Goal: Task Accomplishment & Management: Manage account settings

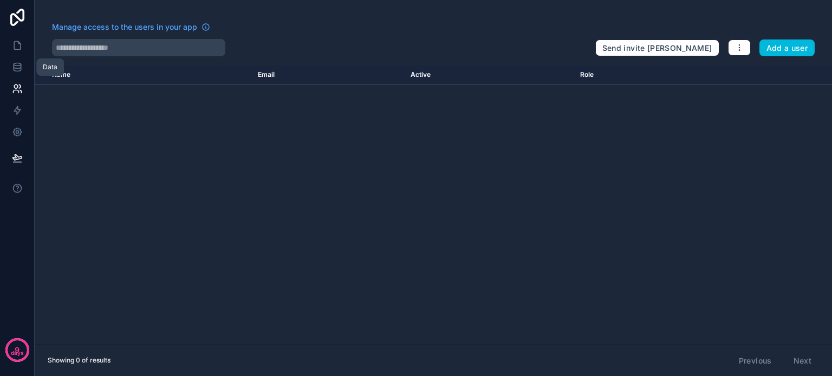
click at [15, 60] on link at bounding box center [17, 67] width 34 height 22
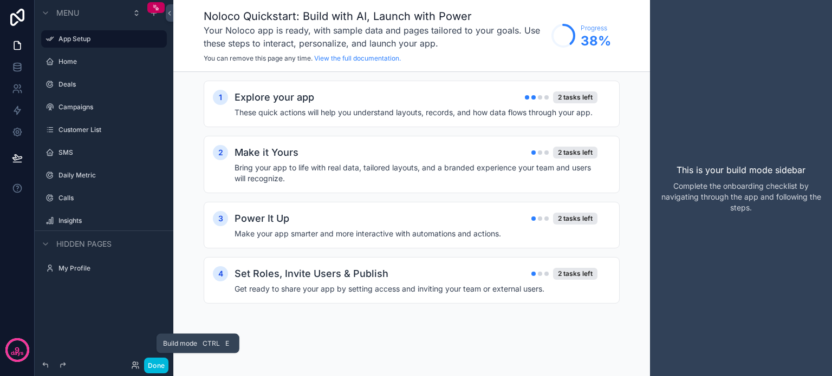
click at [161, 363] on button "Done" at bounding box center [156, 366] width 24 height 16
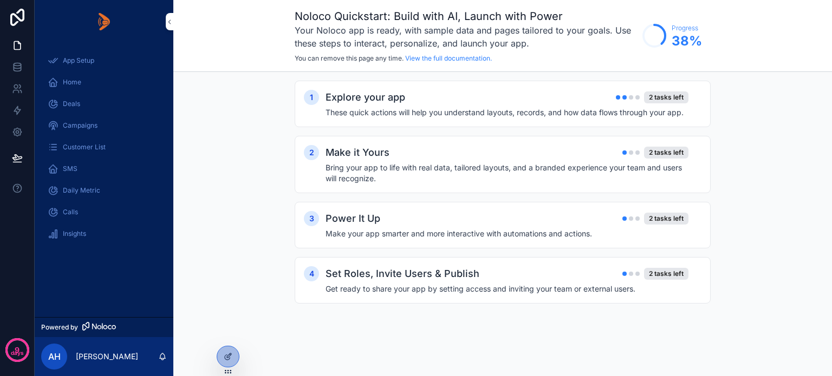
click at [0, 0] on icon at bounding box center [0, 0] width 0 height 0
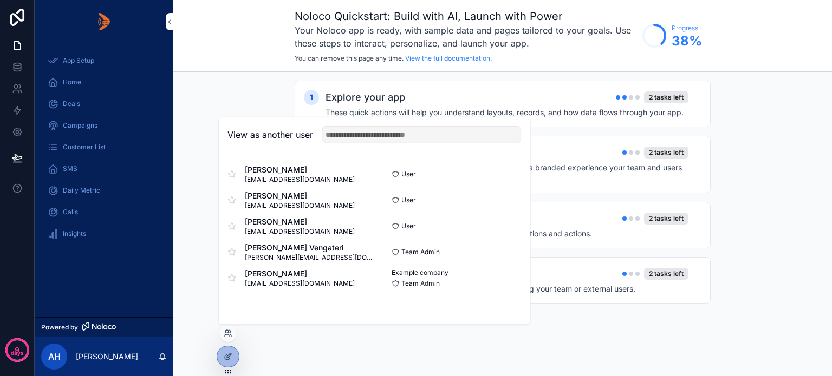
click at [0, 0] on button "Select" at bounding box center [0, 0] width 0 height 0
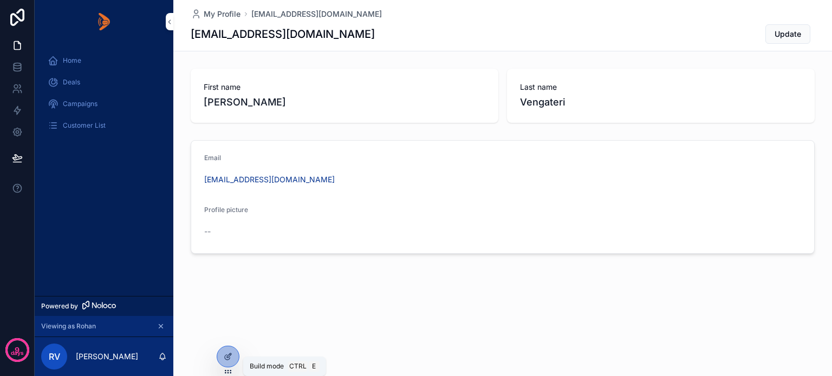
click at [227, 355] on icon at bounding box center [228, 357] width 9 height 9
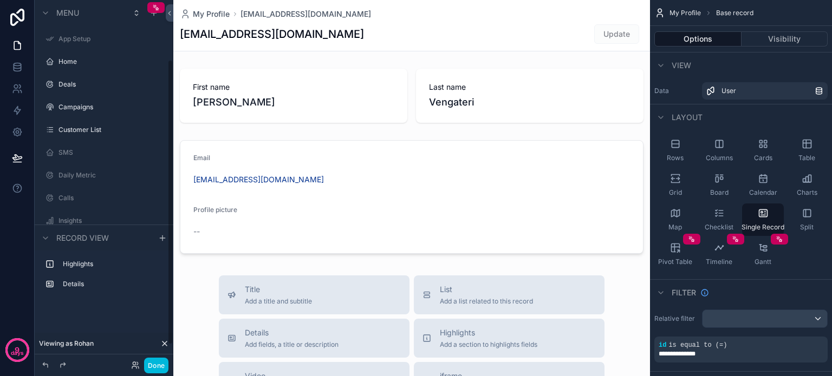
scroll to position [76, 0]
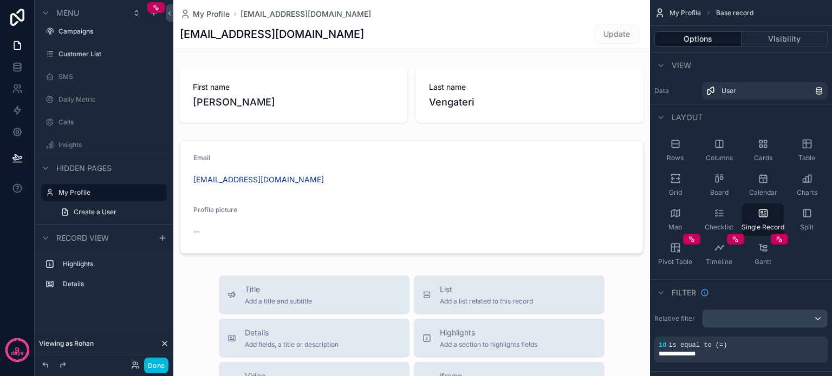
click at [74, 55] on label "Customer List" at bounding box center [109, 54] width 102 height 9
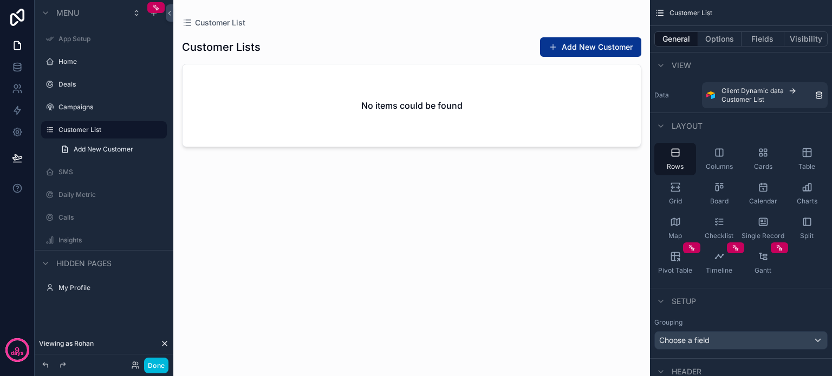
click at [597, 49] on div "scrollable content" at bounding box center [411, 181] width 477 height 363
click at [596, 45] on button "Add New Customer" at bounding box center [590, 46] width 101 height 19
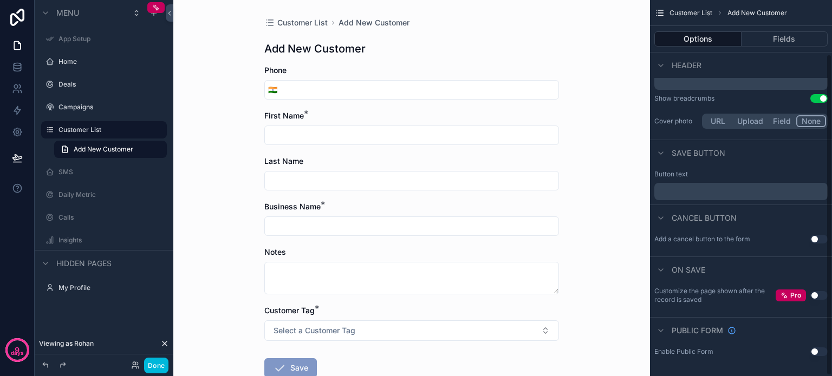
scroll to position [63, 0]
click at [778, 35] on button "Fields" at bounding box center [784, 38] width 87 height 15
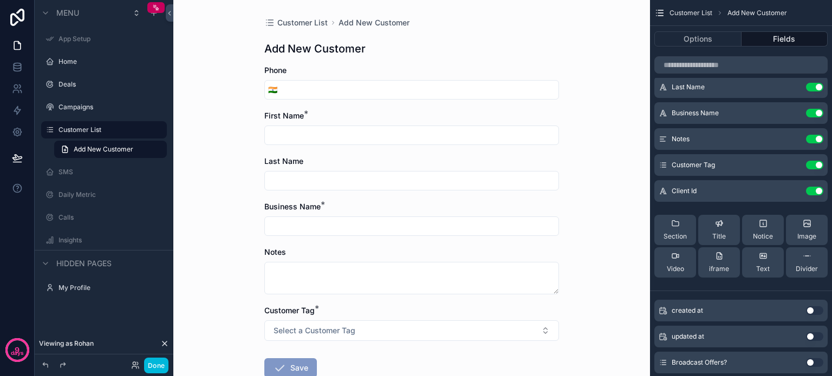
click at [0, 0] on icon "scrollable content" at bounding box center [0, 0] width 0 height 0
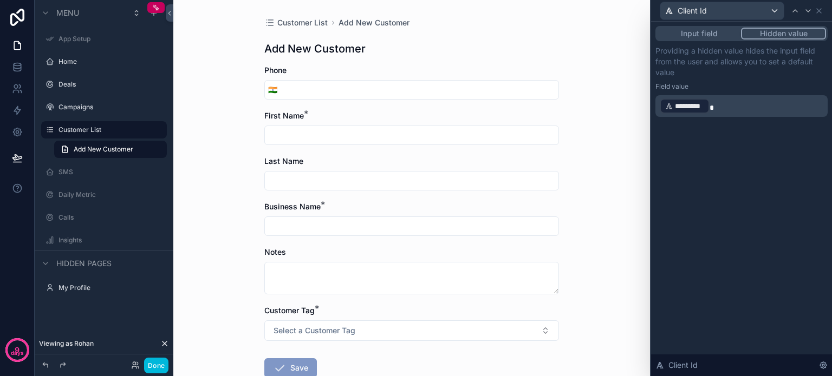
click at [734, 136] on div "Input field Hidden value Providing a hidden value hides the input field from th…" at bounding box center [741, 82] width 181 height 121
click at [619, 138] on div "Customer List Add New Customer Add New Customer Phone 🇮🇳 First Name * Last Name…" at bounding box center [411, 188] width 477 height 376
click at [821, 10] on icon at bounding box center [818, 10] width 9 height 9
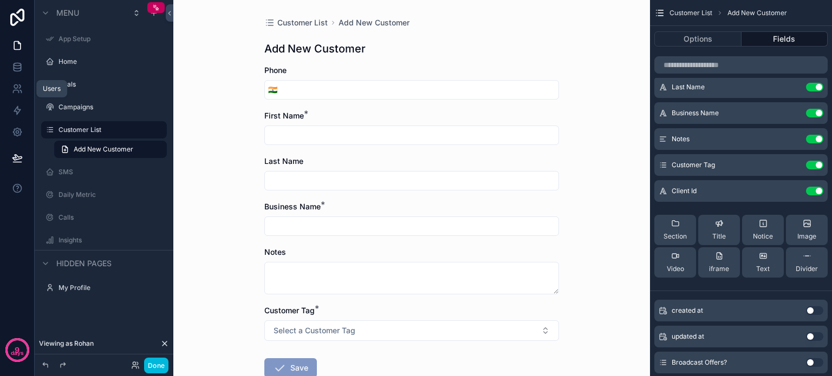
click at [17, 83] on icon at bounding box center [17, 88] width 11 height 11
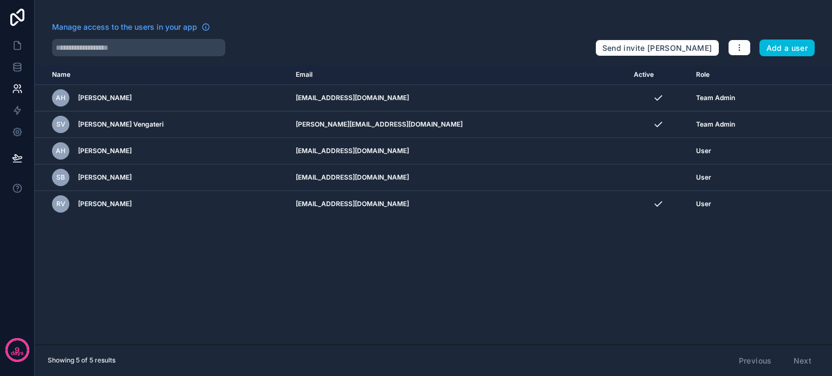
click at [0, 0] on icon "scrollable content" at bounding box center [0, 0] width 0 height 0
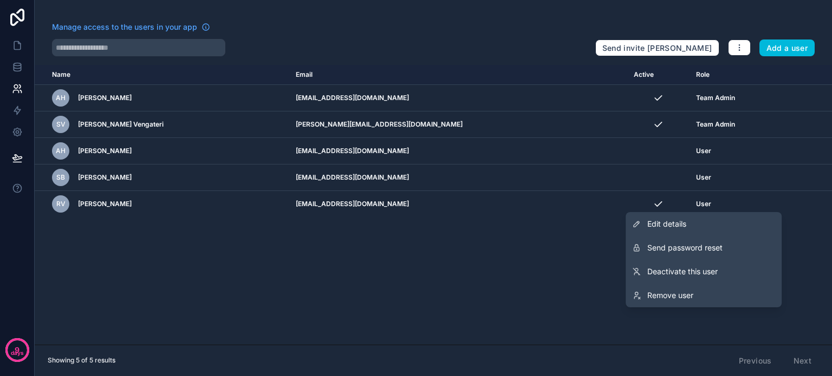
click at [681, 225] on span "Edit details" at bounding box center [666, 224] width 39 height 11
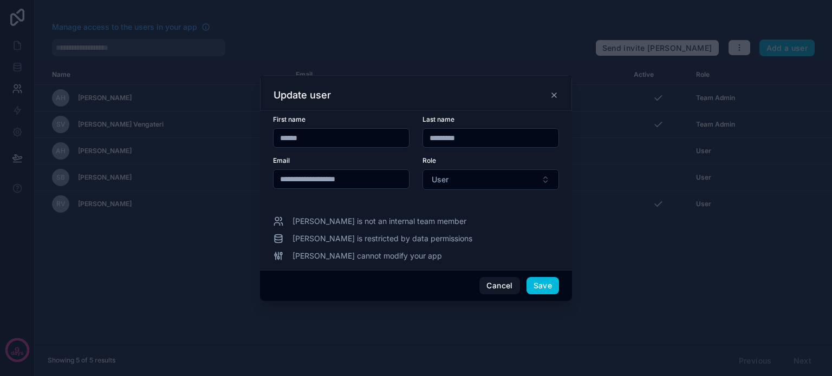
click at [490, 286] on button "Cancel" at bounding box center [499, 285] width 40 height 17
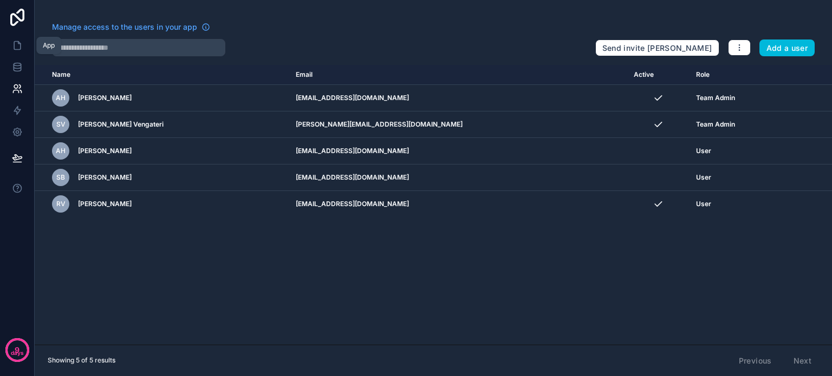
drag, startPoint x: 18, startPoint y: 47, endPoint x: 33, endPoint y: 73, distance: 30.1
click at [18, 47] on icon at bounding box center [17, 45] width 11 height 11
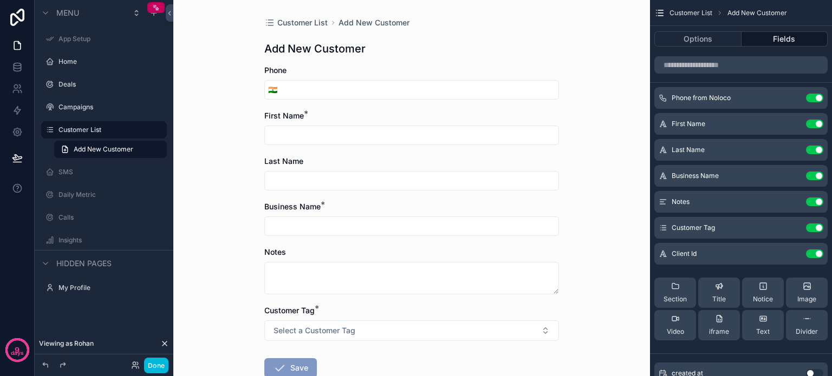
click at [148, 363] on button "Done" at bounding box center [156, 366] width 24 height 16
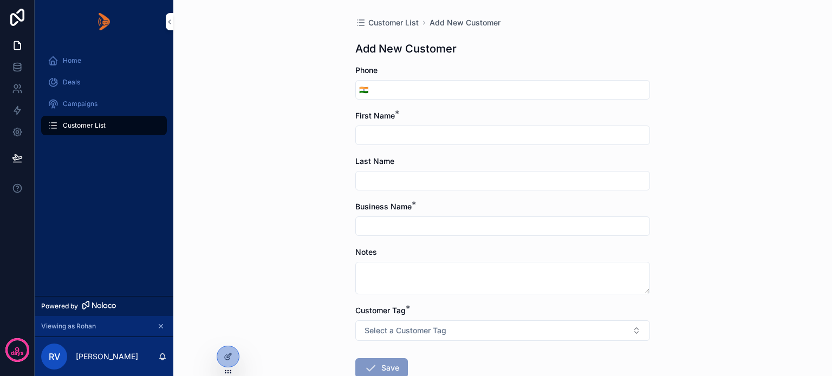
click at [383, 89] on input "scrollable content" at bounding box center [510, 89] width 278 height 15
type input "**********"
type input "*****"
type input "*********"
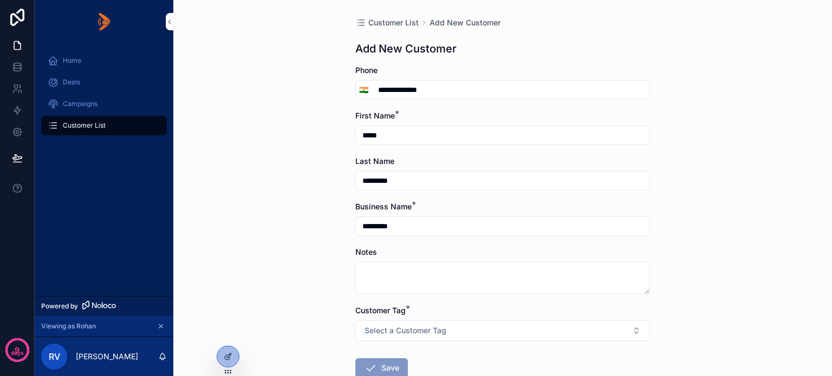
type input "**********"
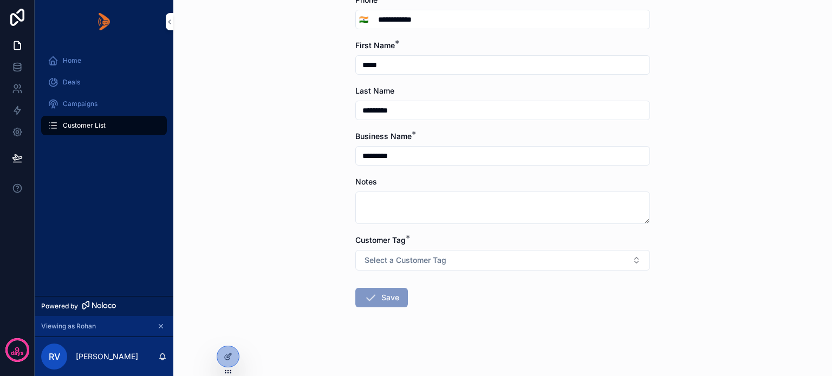
click at [402, 261] on span "Select a Customer Tag" at bounding box center [405, 260] width 82 height 11
click at [443, 186] on div "Clubs" at bounding box center [442, 189] width 17 height 10
click at [381, 296] on button "Save" at bounding box center [381, 297] width 53 height 19
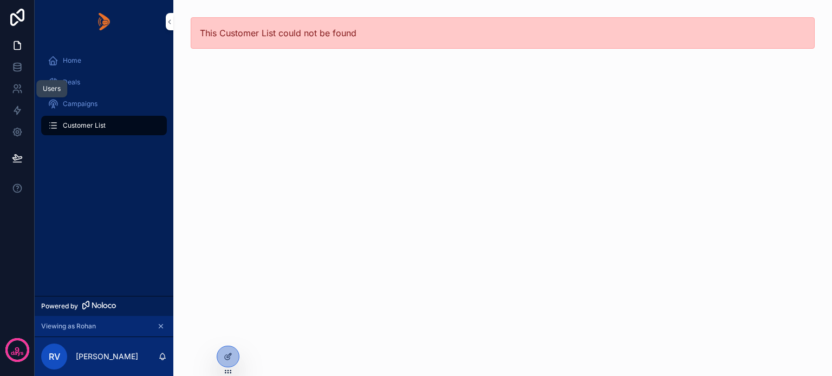
click at [18, 84] on icon at bounding box center [17, 88] width 11 height 11
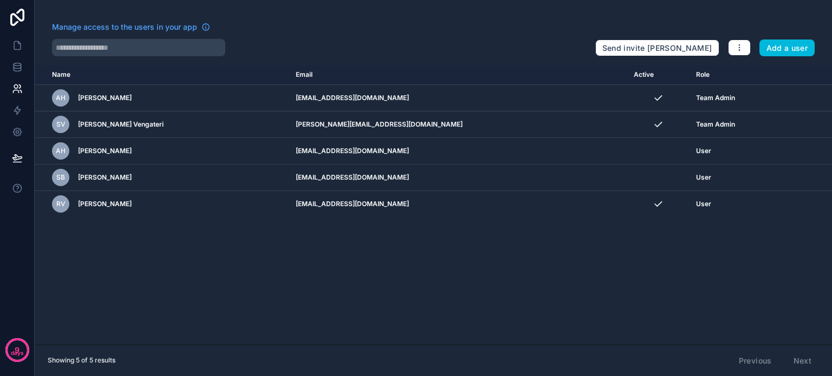
click at [458, 203] on td "[EMAIL_ADDRESS][DOMAIN_NAME]" at bounding box center [458, 204] width 338 height 27
click at [710, 205] on div "User" at bounding box center [738, 204] width 84 height 9
click at [0, 0] on icon "scrollable content" at bounding box center [0, 0] width 0 height 0
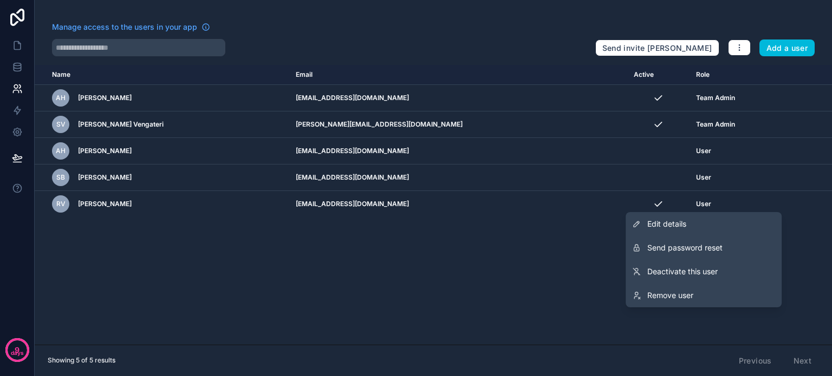
click at [663, 294] on span "Remove user" at bounding box center [670, 295] width 46 height 11
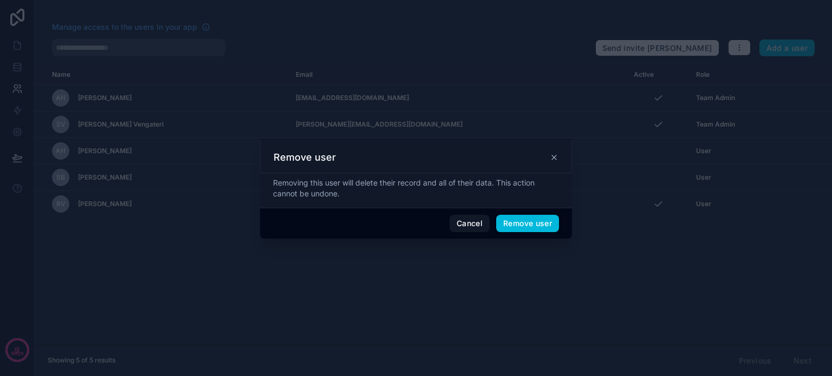
click at [532, 222] on button "Remove user" at bounding box center [527, 223] width 63 height 17
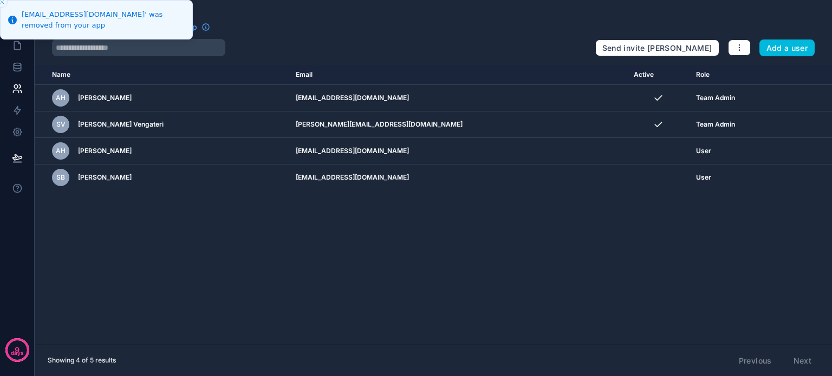
click at [367, 264] on div "Name Email Active Role [DOMAIN_NAME] AH [PERSON_NAME] [EMAIL_ADDRESS][DOMAIN_NA…" at bounding box center [433, 205] width 797 height 280
click at [293, 22] on div "Manage access to the users in your app" at bounding box center [319, 30] width 534 height 17
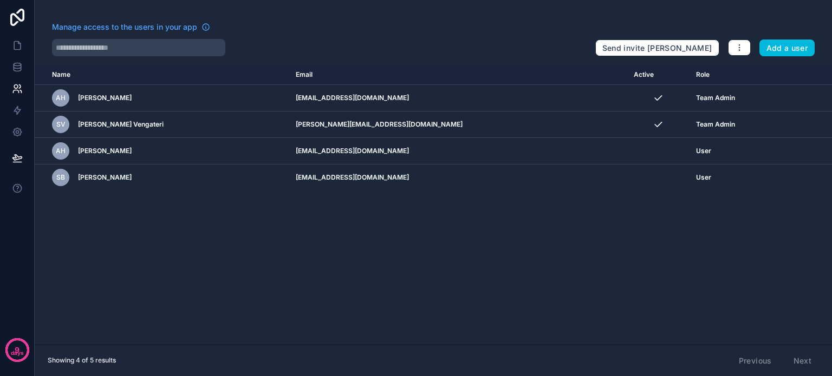
click at [787, 45] on button "Add a user" at bounding box center [787, 48] width 56 height 17
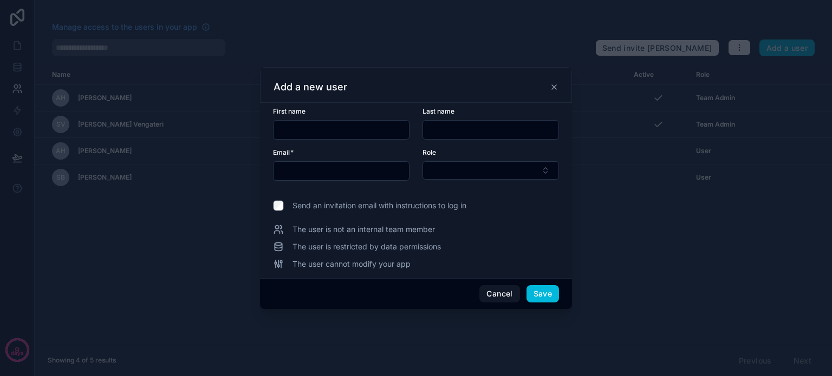
click at [217, 212] on div at bounding box center [416, 188] width 832 height 376
click at [506, 296] on button "Cancel" at bounding box center [499, 293] width 40 height 17
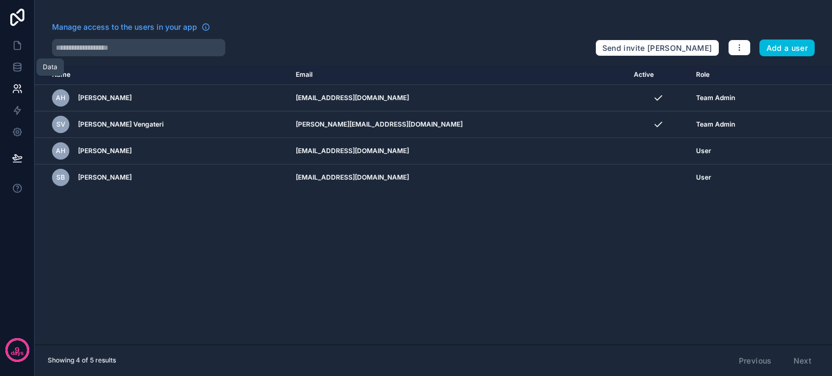
click at [15, 62] on icon at bounding box center [17, 67] width 11 height 11
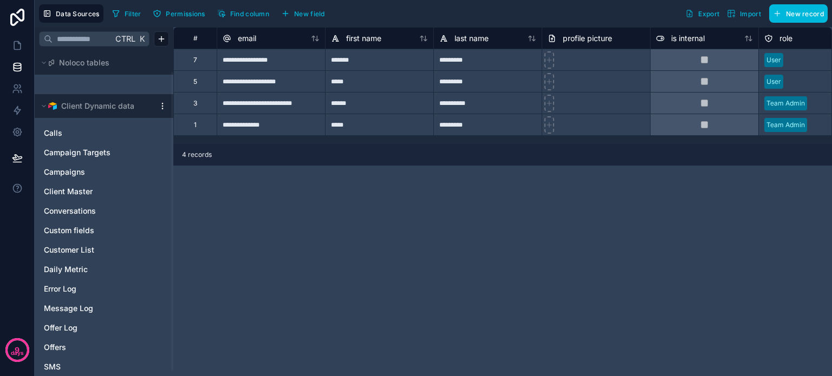
scroll to position [29, 0]
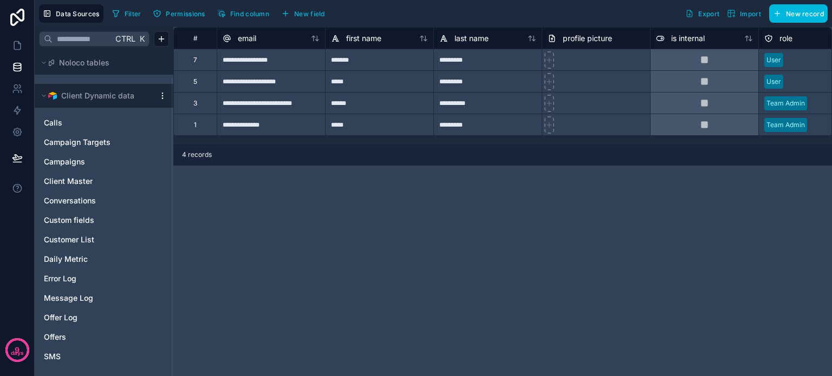
click at [63, 177] on span "Client Master" at bounding box center [68, 181] width 49 height 11
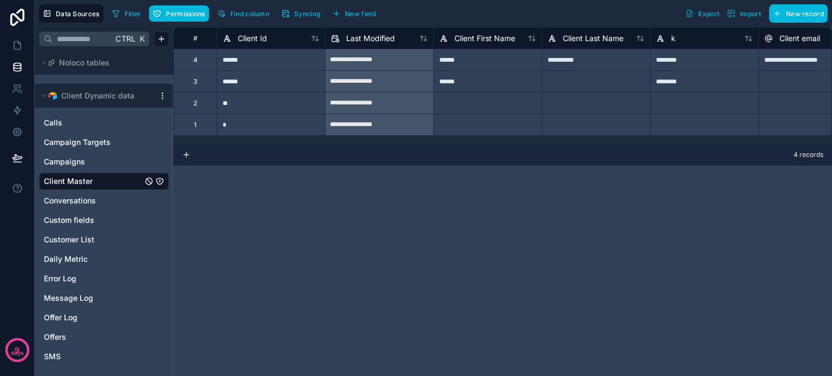
click at [280, 268] on div "**********" at bounding box center [502, 201] width 658 height 349
click at [14, 84] on icon at bounding box center [17, 88] width 11 height 11
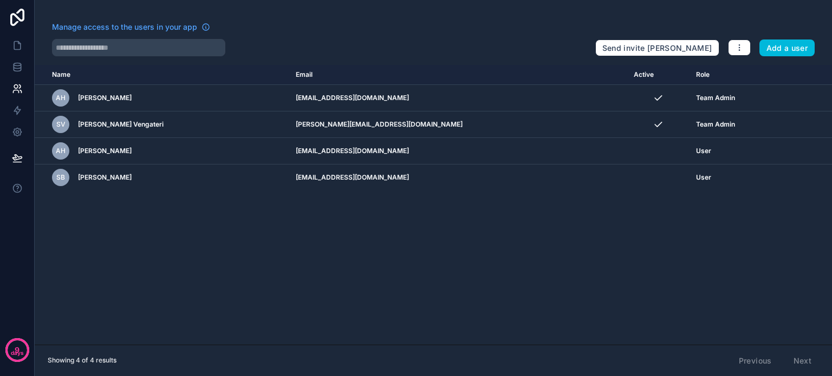
click at [145, 27] on span "Manage access to the users in your app" at bounding box center [124, 27] width 145 height 11
click at [738, 45] on icon "button" at bounding box center [739, 47] width 9 height 9
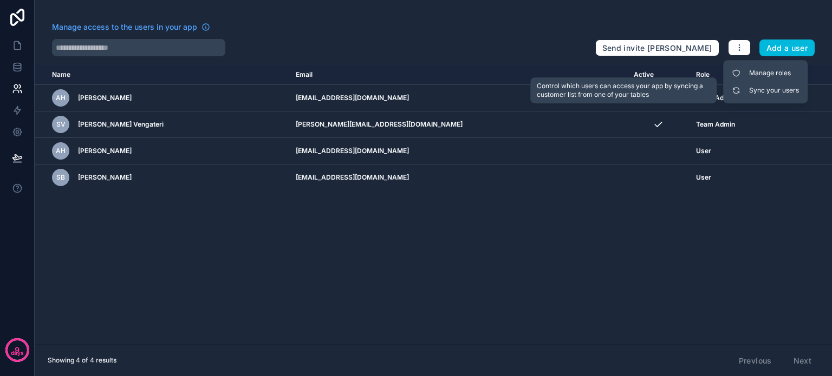
click at [758, 89] on link "Sync your users" at bounding box center [765, 90] width 76 height 17
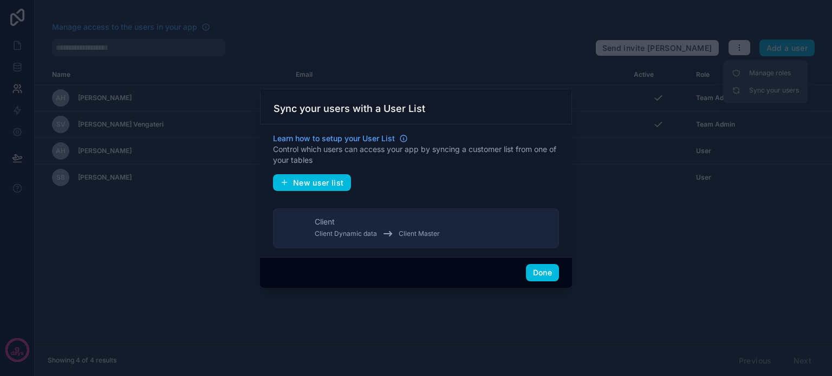
click at [456, 231] on button "Client Client Dynamic data Client Master" at bounding box center [416, 228] width 286 height 40
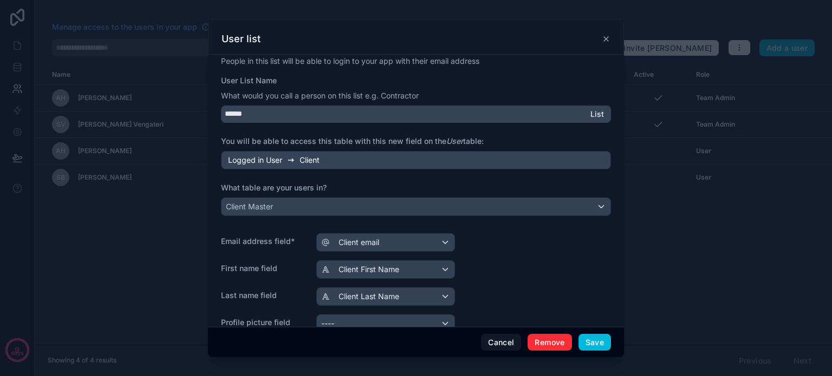
scroll to position [123, 0]
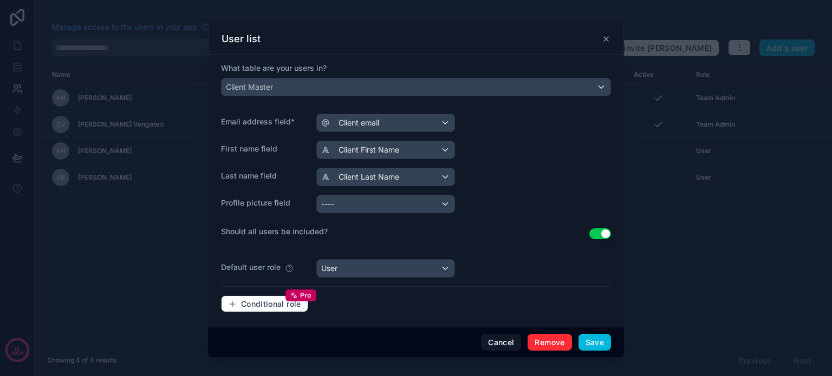
click at [594, 344] on button "Save" at bounding box center [594, 342] width 32 height 17
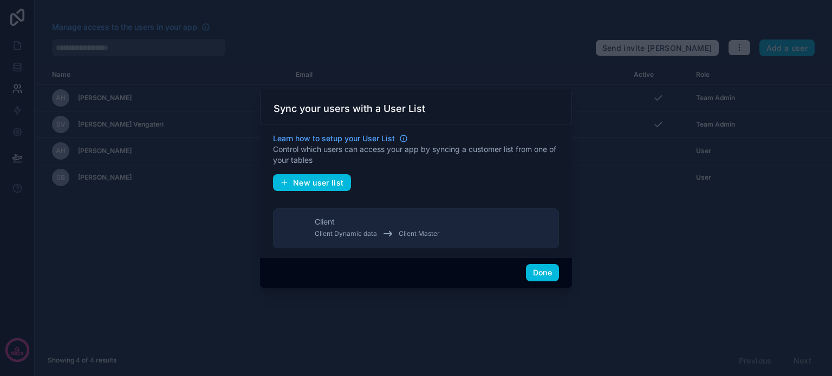
click at [534, 271] on button "Done" at bounding box center [542, 272] width 33 height 17
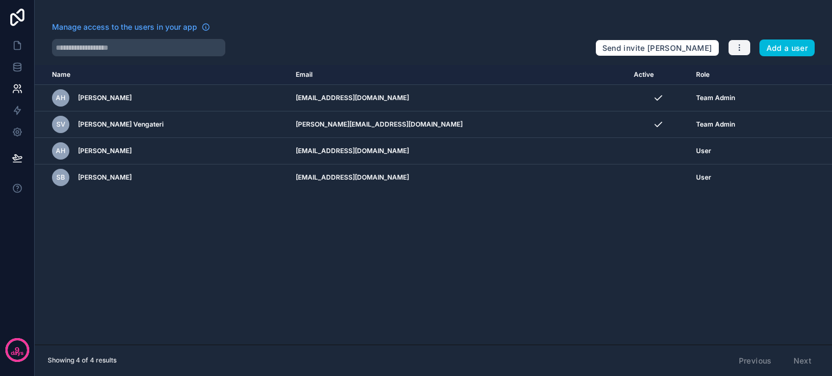
click at [746, 48] on button "button" at bounding box center [739, 48] width 23 height 16
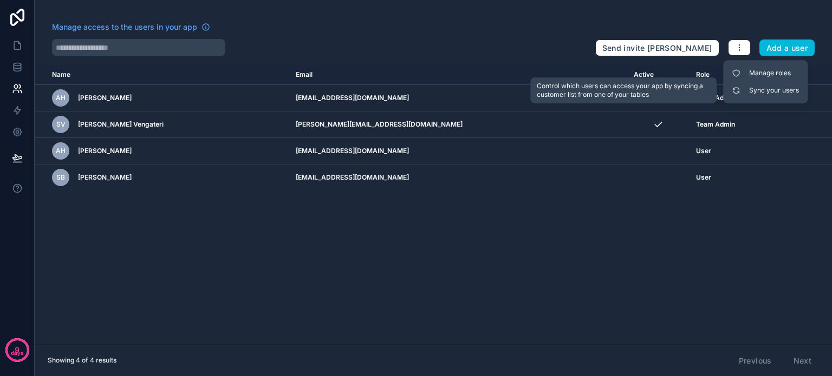
click at [762, 93] on link "Sync your users" at bounding box center [765, 90] width 76 height 17
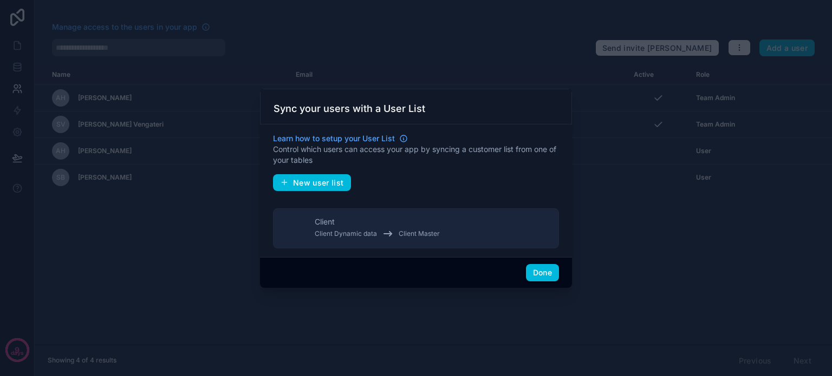
click at [453, 227] on button "Client Client Dynamic data Client Master" at bounding box center [416, 228] width 286 height 40
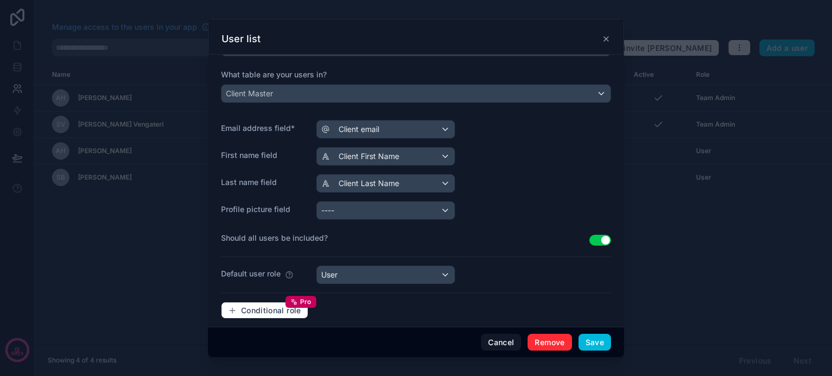
scroll to position [123, 0]
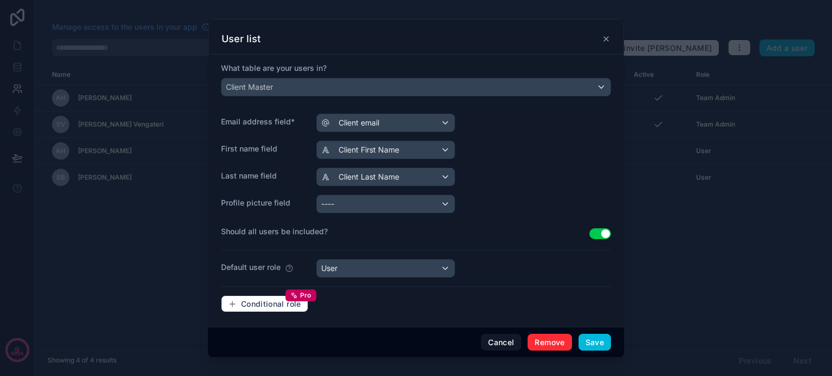
click at [589, 230] on button "Use setting" at bounding box center [600, 234] width 22 height 11
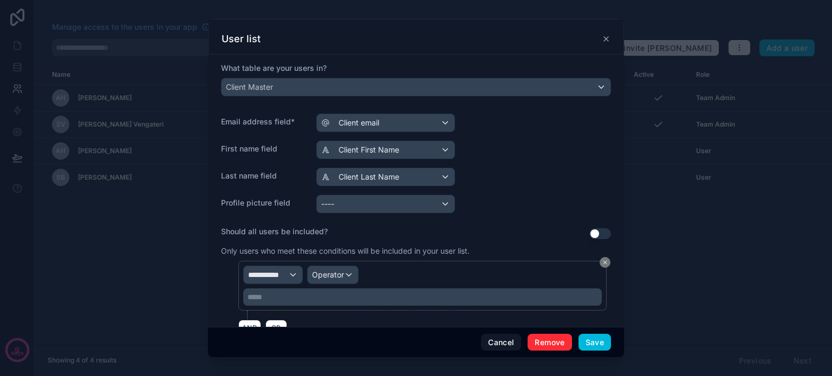
click at [591, 231] on button "Use setting" at bounding box center [600, 234] width 22 height 11
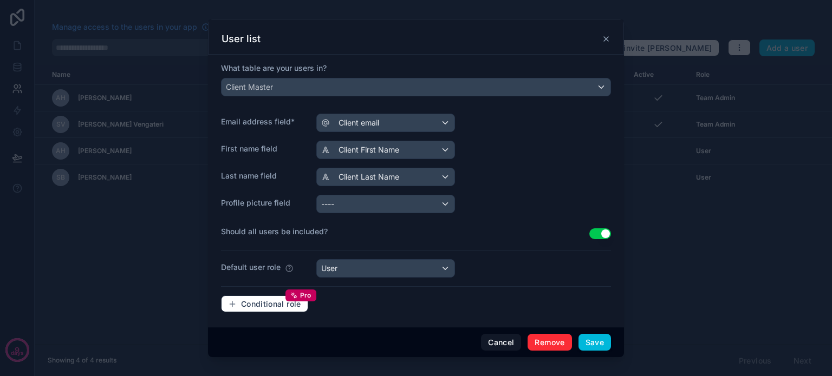
click at [588, 344] on button "Save" at bounding box center [594, 342] width 32 height 17
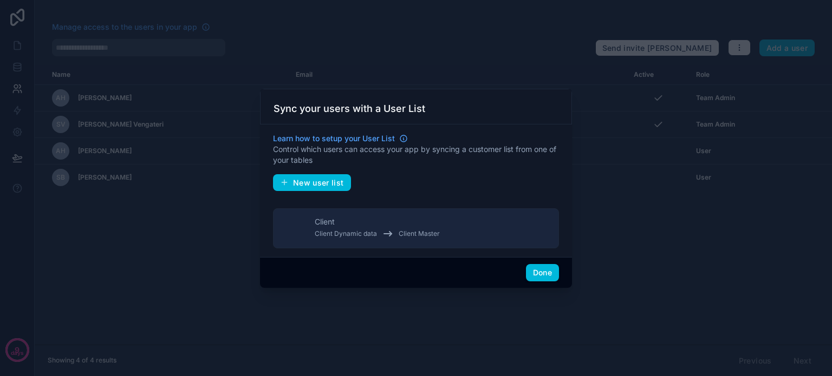
click at [548, 272] on button "Done" at bounding box center [542, 272] width 33 height 17
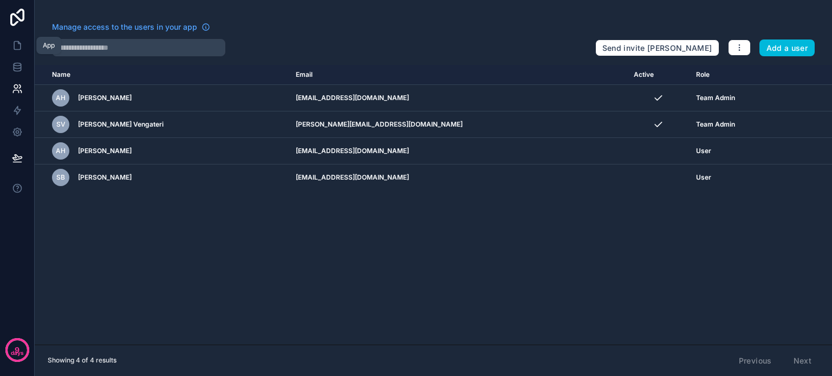
click at [19, 44] on icon at bounding box center [17, 46] width 6 height 8
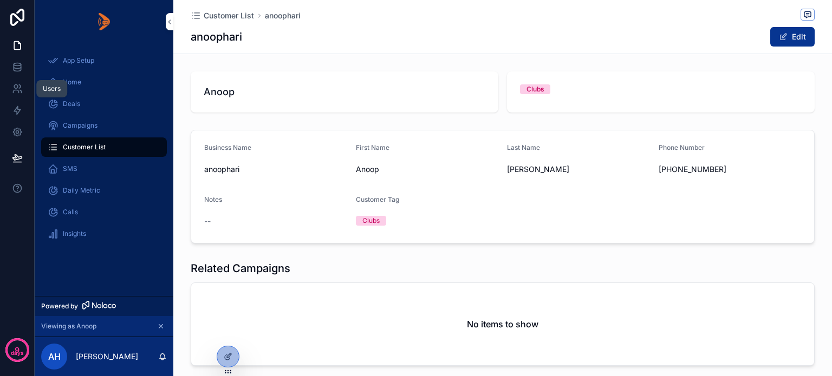
click at [16, 88] on icon at bounding box center [16, 87] width 4 height 4
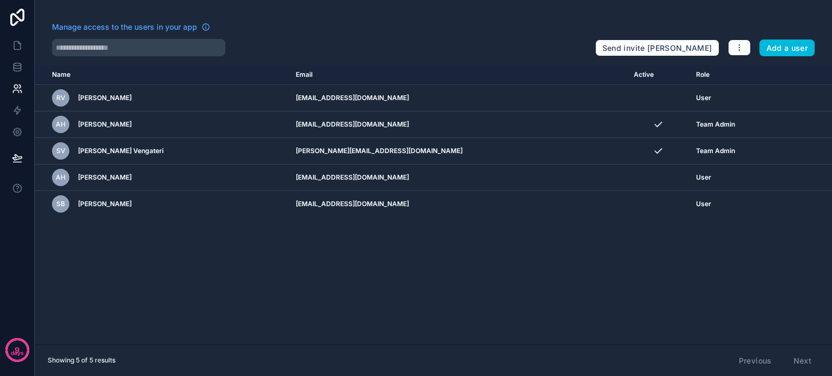
click at [627, 95] on td "scrollable content" at bounding box center [658, 98] width 62 height 27
click at [627, 90] on td "scrollable content" at bounding box center [658, 98] width 62 height 27
click at [740, 43] on icon "button" at bounding box center [739, 47] width 9 height 9
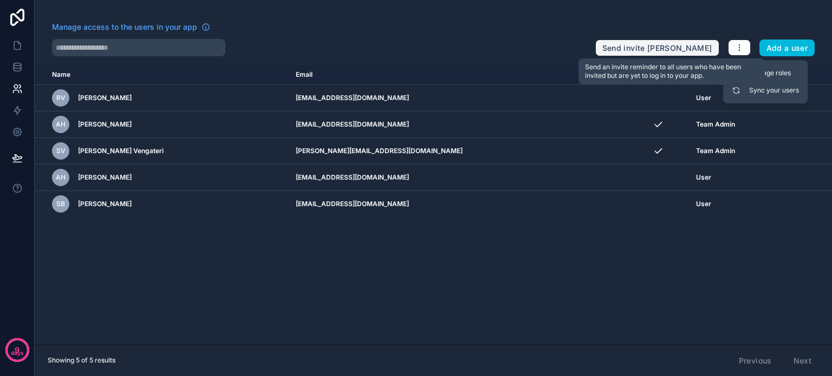
click at [637, 45] on button "Send invite [PERSON_NAME]" at bounding box center [657, 48] width 124 height 17
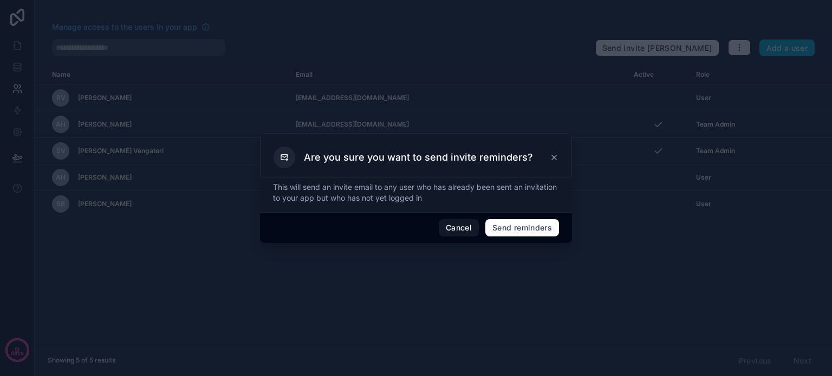
click at [453, 226] on button "Cancel" at bounding box center [459, 227] width 40 height 17
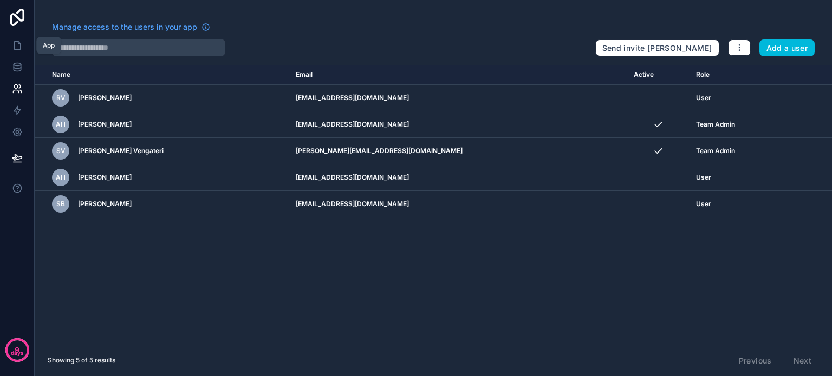
click at [21, 48] on icon at bounding box center [17, 45] width 11 height 11
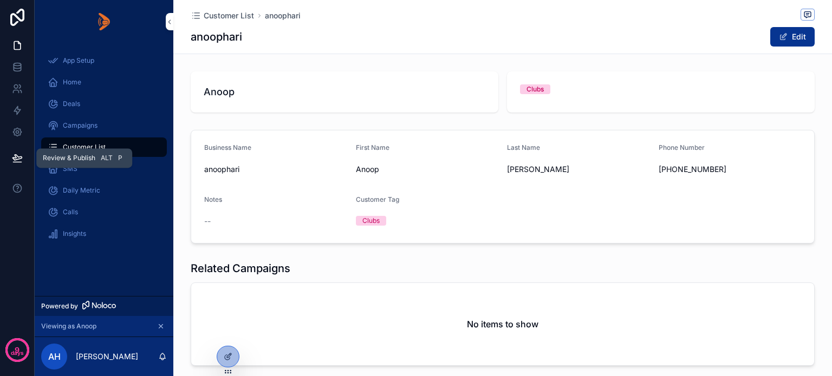
click at [15, 156] on icon at bounding box center [17, 158] width 11 height 11
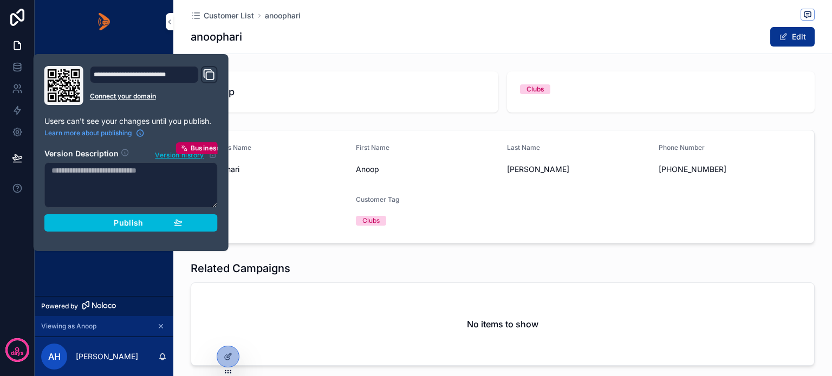
click at [83, 223] on div "Publish" at bounding box center [131, 223] width 103 height 10
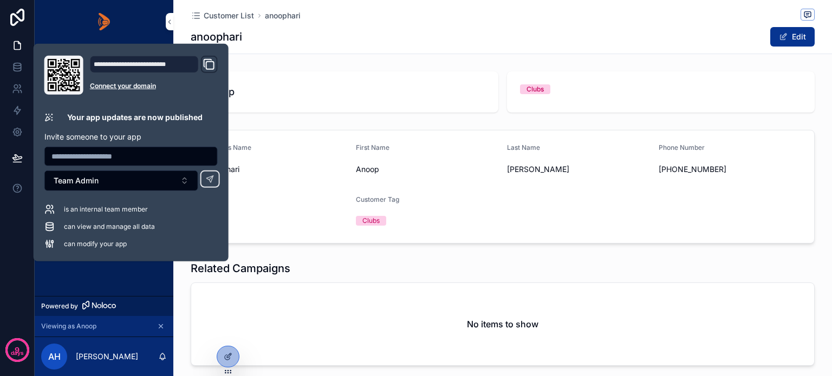
click at [78, 155] on input "text" at bounding box center [131, 156] width 172 height 15
paste input "**********"
type input "**********"
click at [126, 175] on button "Team Admin" at bounding box center [121, 181] width 154 height 21
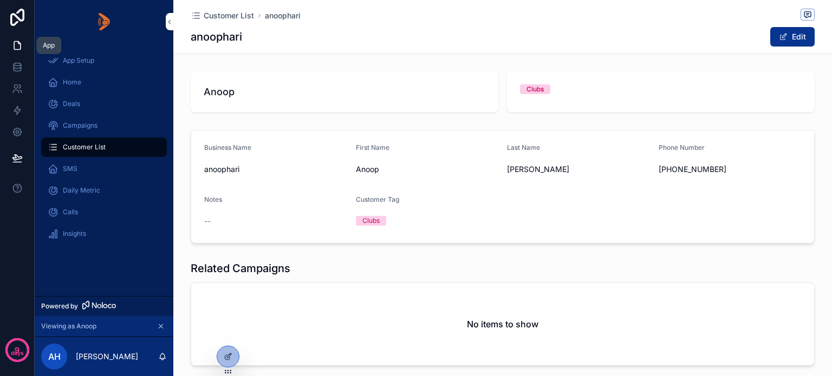
click at [22, 45] on icon at bounding box center [17, 45] width 11 height 11
click at [19, 88] on icon at bounding box center [17, 88] width 11 height 11
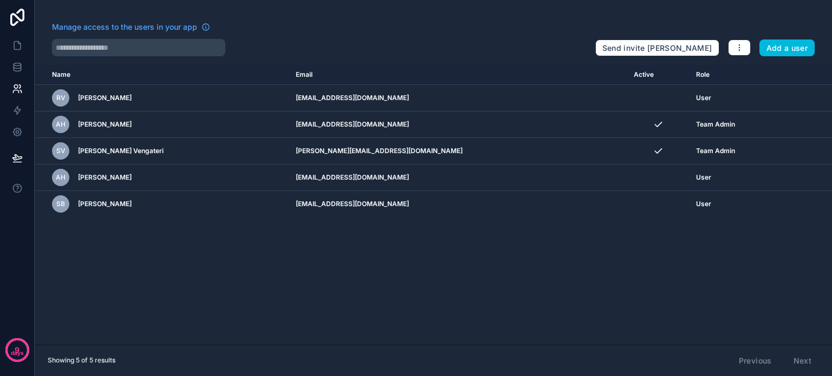
click at [479, 95] on td "[EMAIL_ADDRESS][DOMAIN_NAME]" at bounding box center [458, 98] width 338 height 27
click at [0, 0] on icon "scrollable content" at bounding box center [0, 0] width 0 height 0
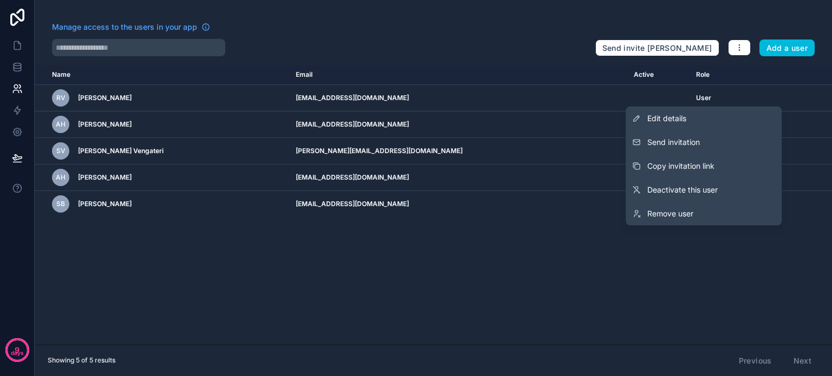
click at [676, 140] on span "Send invitation" at bounding box center [673, 142] width 53 height 11
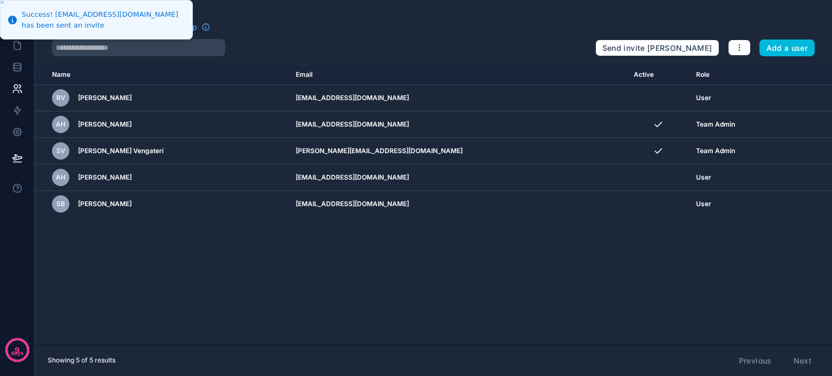
click at [409, 274] on div "Name Email Active Role [DOMAIN_NAME] [PERSON_NAME] [EMAIL_ADDRESS][DOMAIN_NAME]…" at bounding box center [433, 205] width 797 height 280
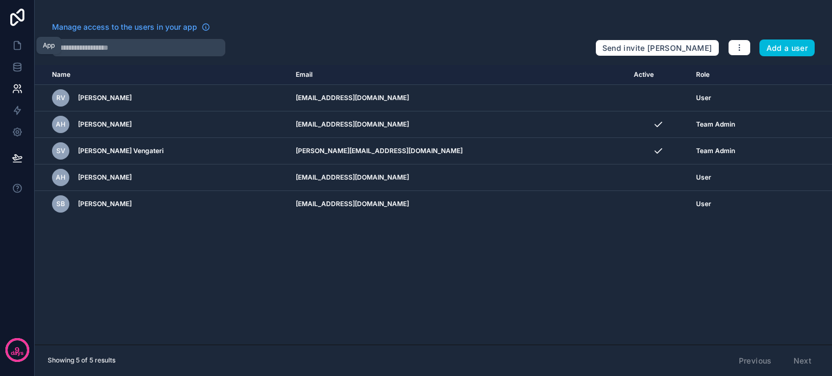
click at [15, 45] on icon at bounding box center [17, 45] width 11 height 11
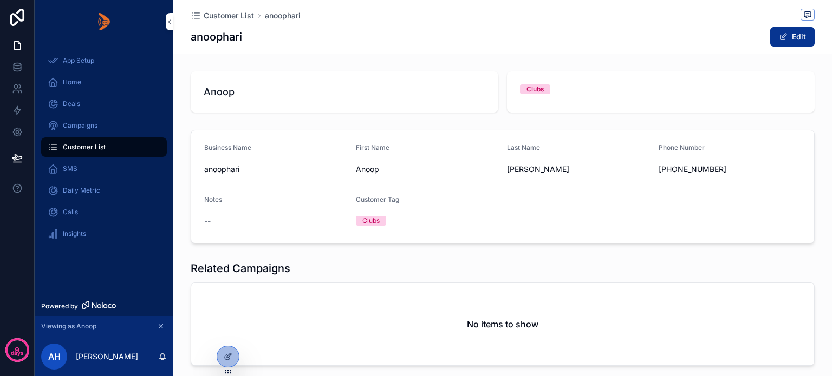
click at [0, 0] on icon at bounding box center [0, 0] width 0 height 0
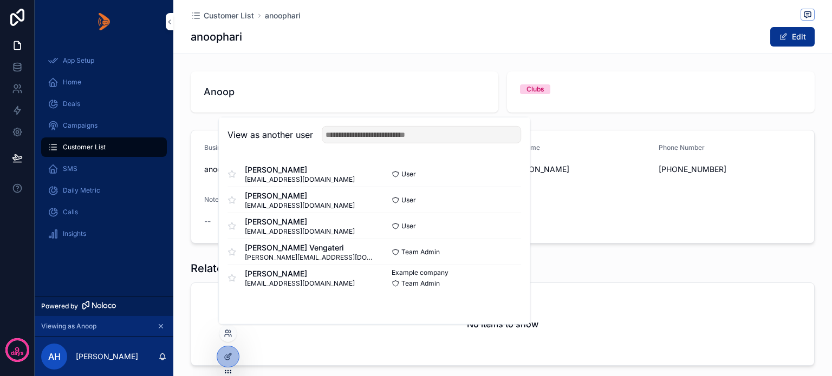
click at [0, 0] on button "Select" at bounding box center [0, 0] width 0 height 0
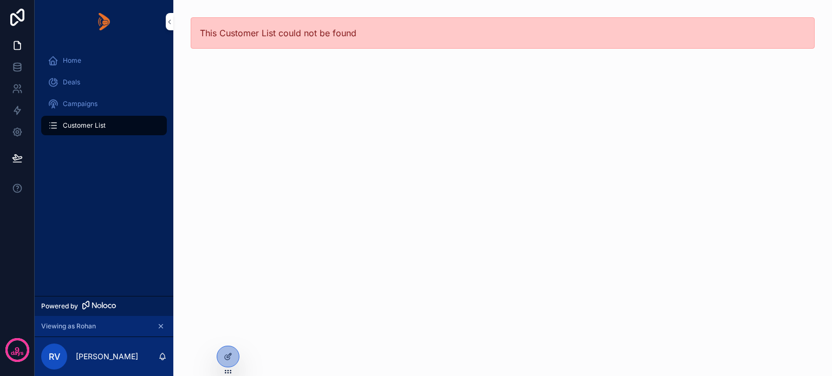
click at [79, 125] on span "Customer List" at bounding box center [84, 125] width 43 height 9
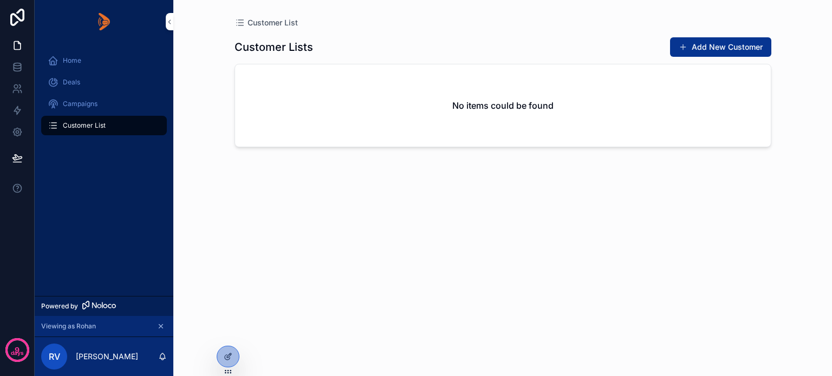
click at [714, 43] on button "Add New Customer" at bounding box center [720, 46] width 101 height 19
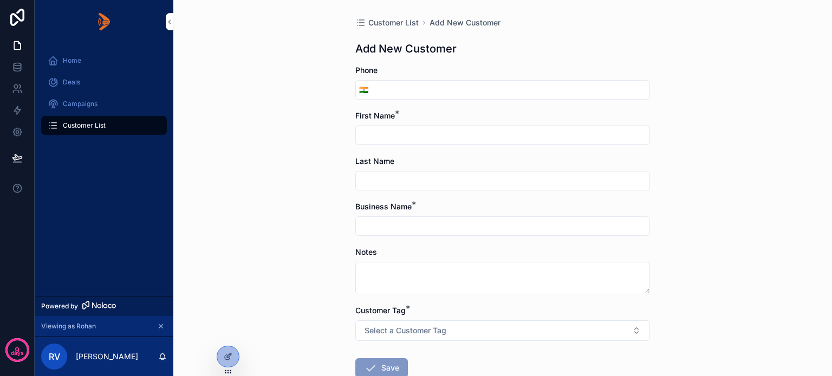
click at [402, 90] on input "scrollable content" at bounding box center [510, 89] width 278 height 15
type input "**********"
type input "*****"
type input "*********"
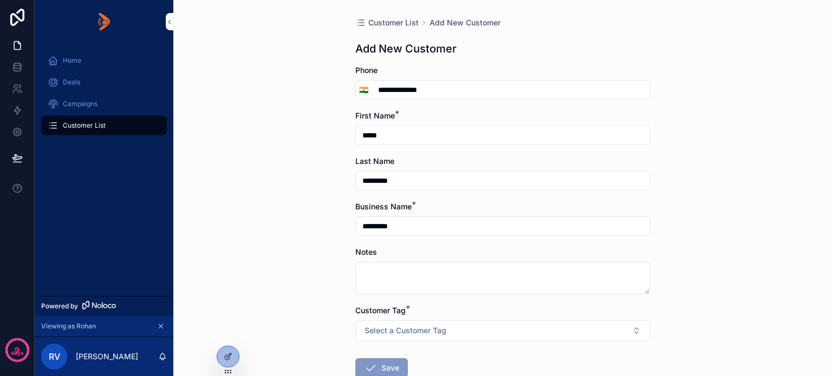
type input "**********"
click at [388, 328] on span "Select a Customer Tag" at bounding box center [405, 330] width 82 height 11
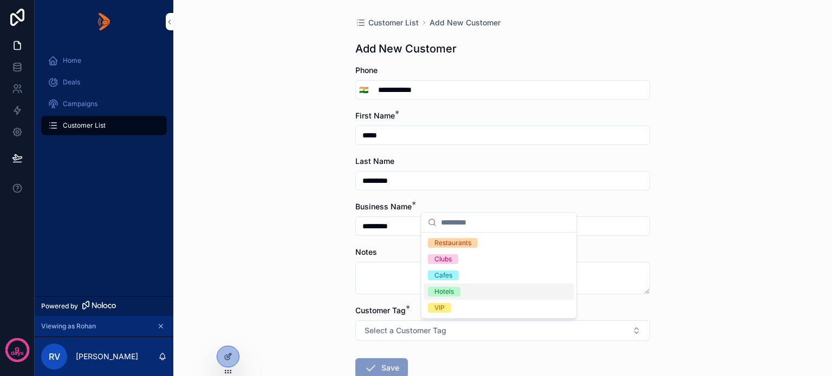
click at [440, 292] on div "Hotels" at bounding box center [443, 292] width 19 height 10
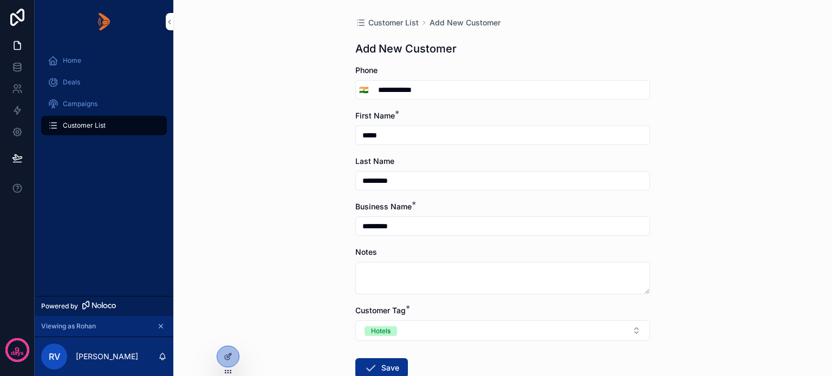
click at [391, 366] on button "Save" at bounding box center [381, 367] width 53 height 19
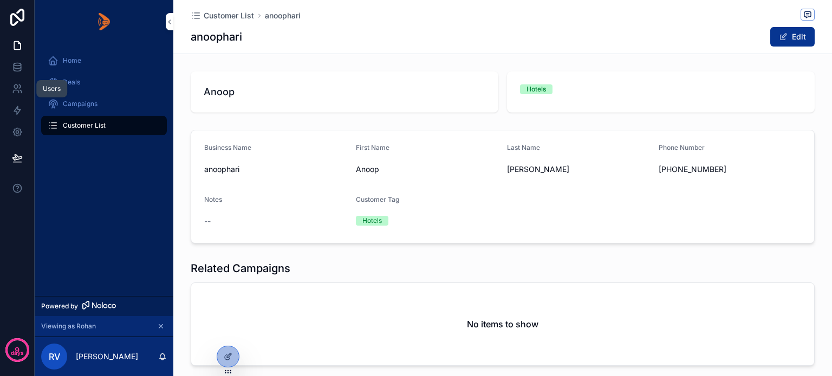
click at [12, 83] on icon at bounding box center [17, 88] width 11 height 11
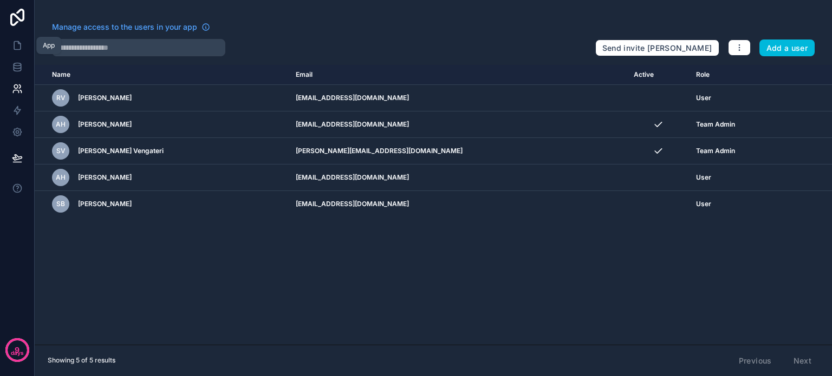
click at [15, 42] on icon at bounding box center [17, 46] width 6 height 8
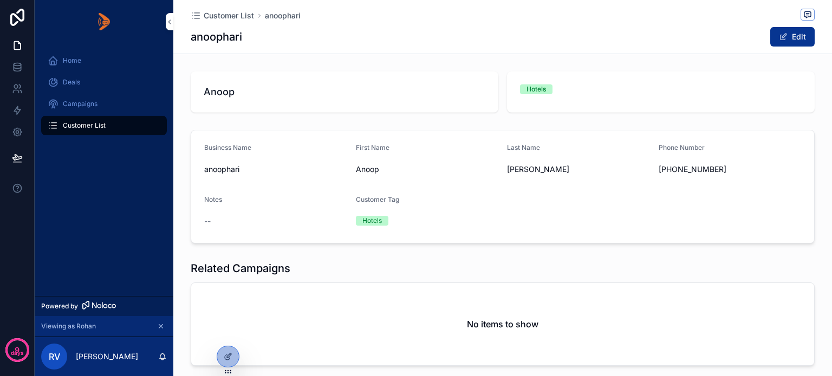
click at [78, 97] on div "Campaigns" at bounding box center [104, 103] width 113 height 17
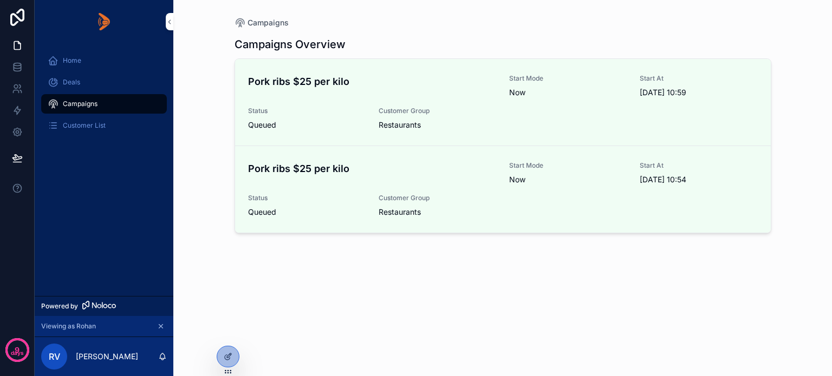
click at [102, 24] on img "scrollable content" at bounding box center [104, 21] width 12 height 17
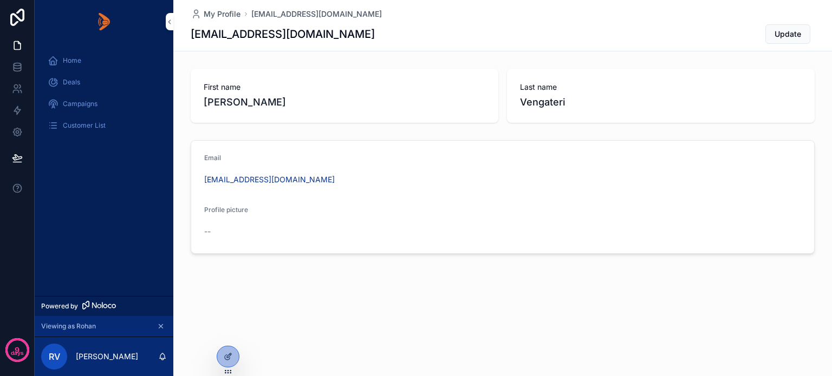
click at [73, 61] on span "Home" at bounding box center [72, 60] width 18 height 9
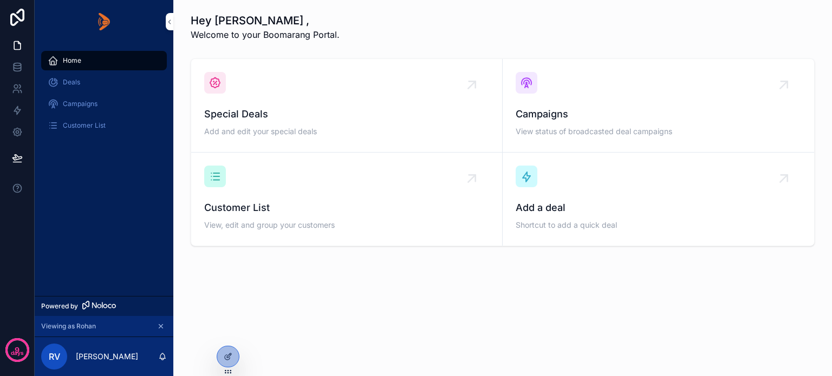
click at [592, 107] on span "Campaigns" at bounding box center [658, 114] width 285 height 15
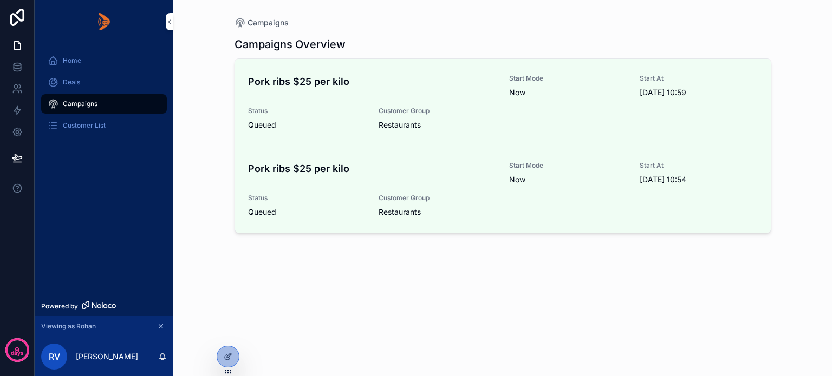
click at [380, 101] on div "Pork ribs $25 per kilo Start Mode Now Start At 06/10/2025 10:59 Status Queued C…" at bounding box center [503, 102] width 510 height 56
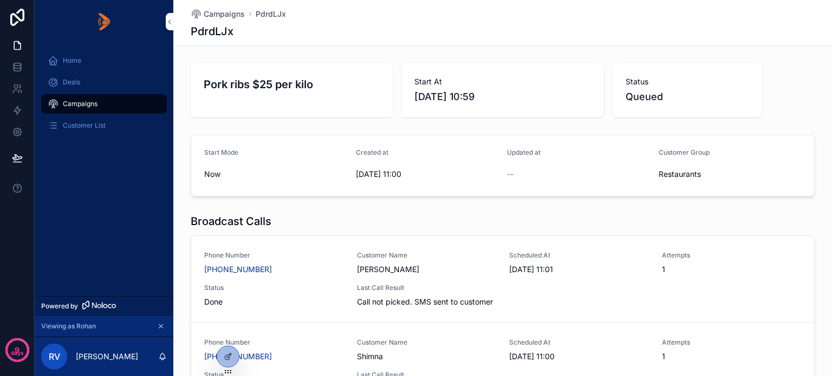
click at [80, 126] on span "Customer List" at bounding box center [84, 125] width 43 height 9
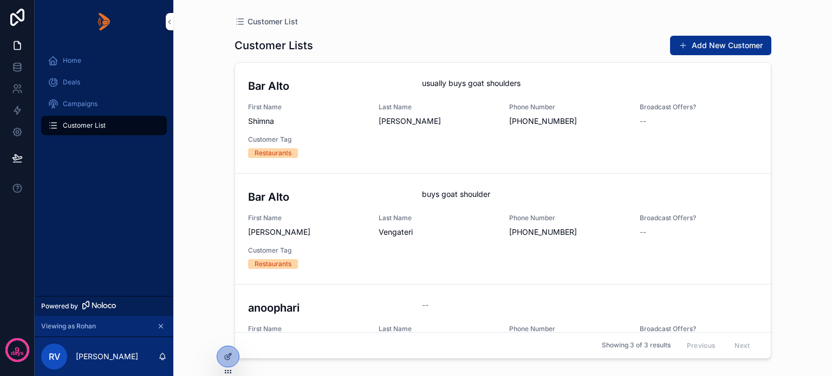
click at [399, 138] on div "Bar Alto usually buys goat shoulders First Name Shimna Last Name Bhargavan Phon…" at bounding box center [503, 118] width 510 height 80
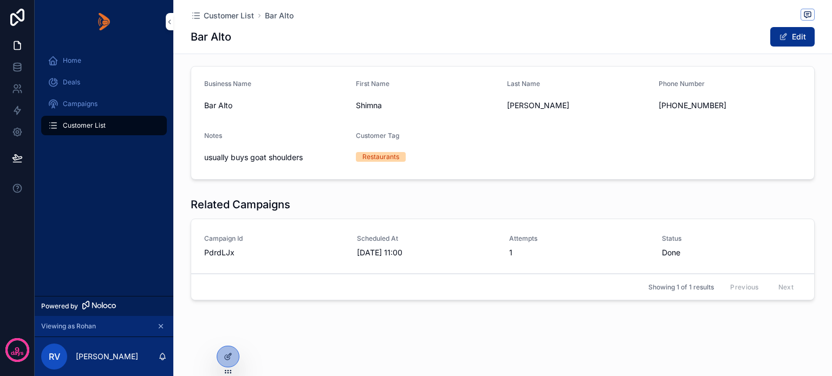
scroll to position [65, 0]
click at [225, 359] on icon at bounding box center [227, 357] width 5 height 5
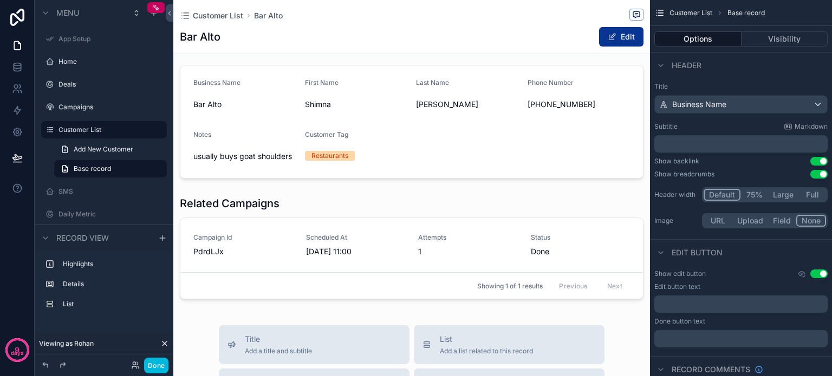
click at [390, 207] on div "scrollable content" at bounding box center [411, 250] width 477 height 116
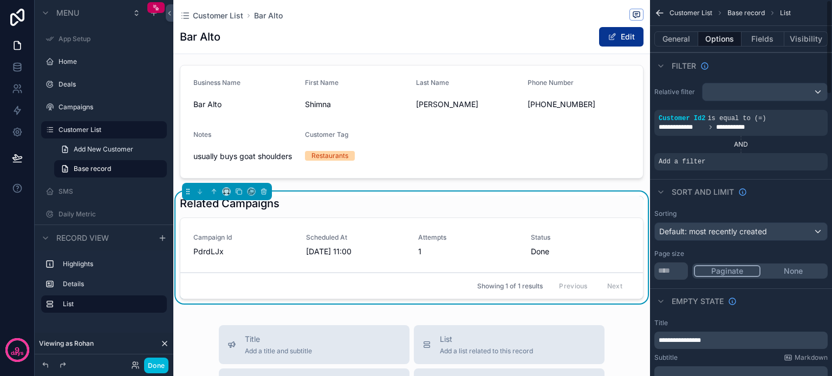
scroll to position [0, 0]
click at [758, 37] on button "Fields" at bounding box center [762, 38] width 43 height 15
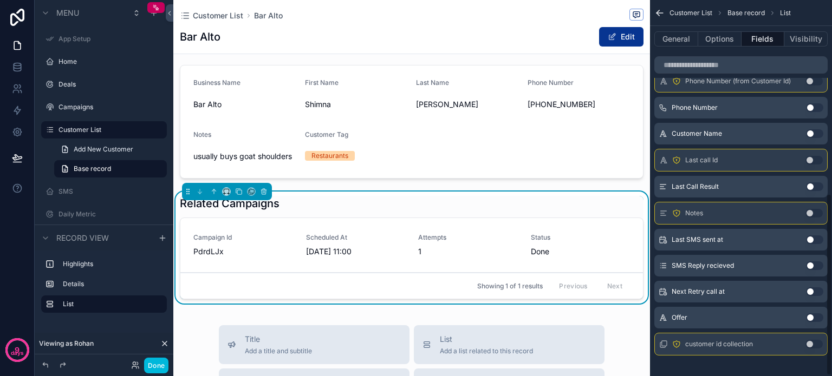
scroll to position [401, 0]
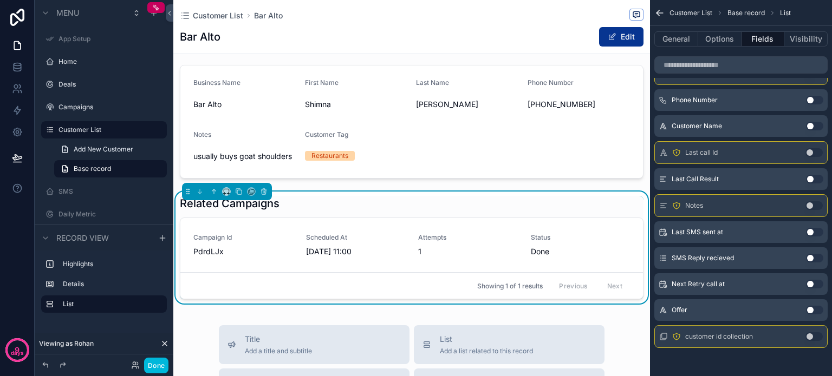
click at [812, 306] on button "Use setting" at bounding box center [814, 310] width 17 height 9
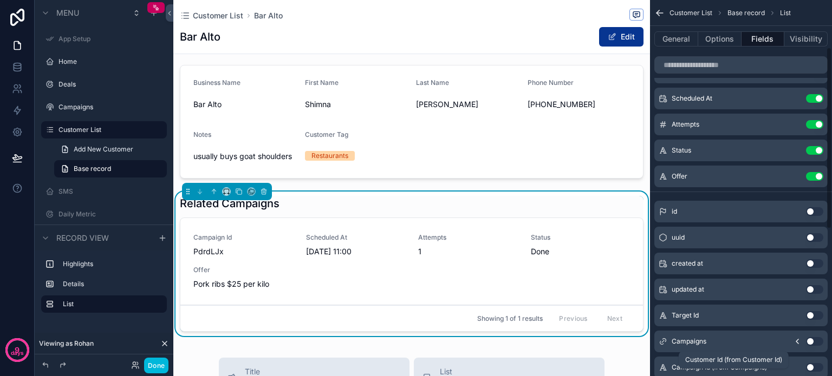
scroll to position [0, 0]
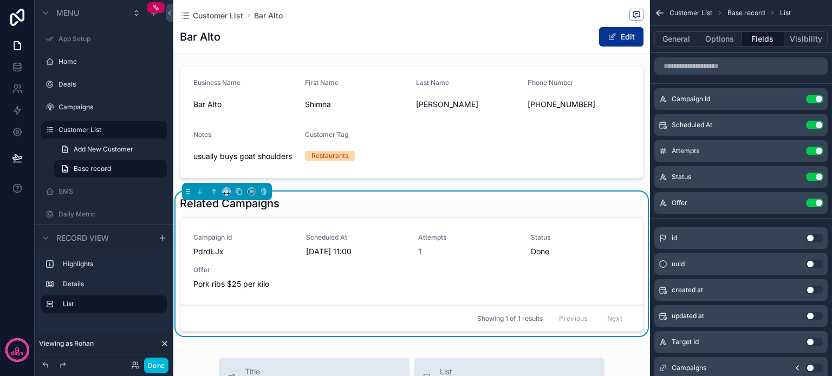
click at [809, 99] on button "Use setting" at bounding box center [814, 99] width 17 height 9
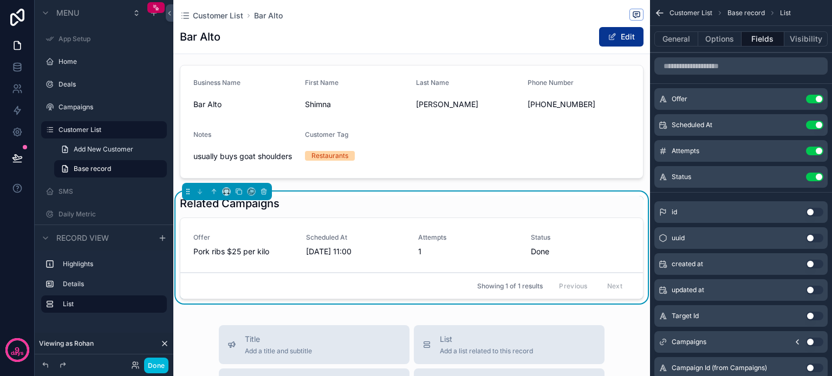
click at [157, 366] on button "Done" at bounding box center [156, 366] width 24 height 16
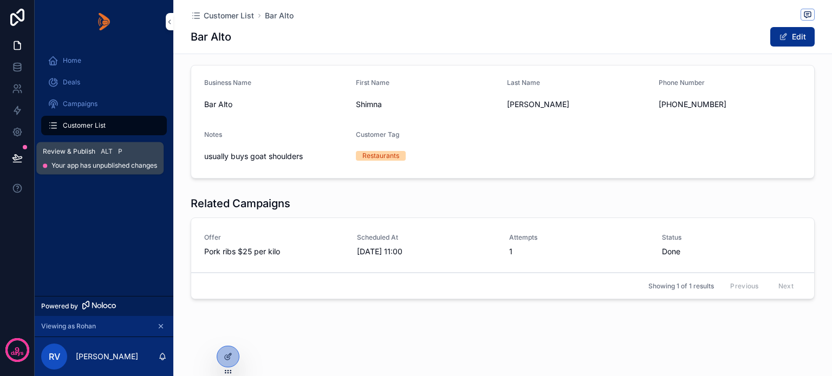
click at [16, 160] on icon at bounding box center [16, 157] width 9 height 5
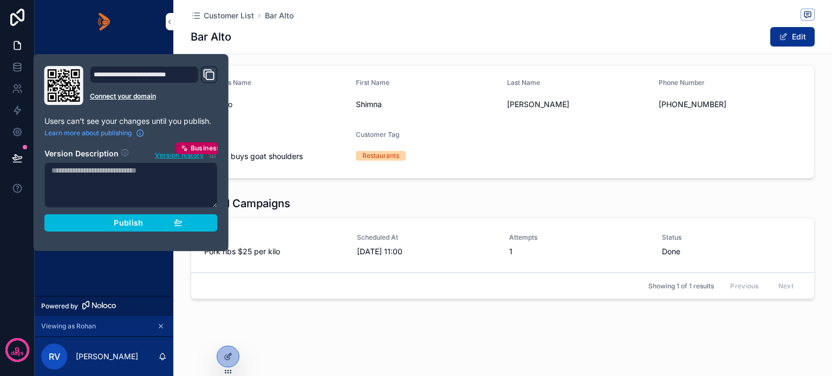
click at [91, 226] on div "Publish" at bounding box center [131, 223] width 103 height 10
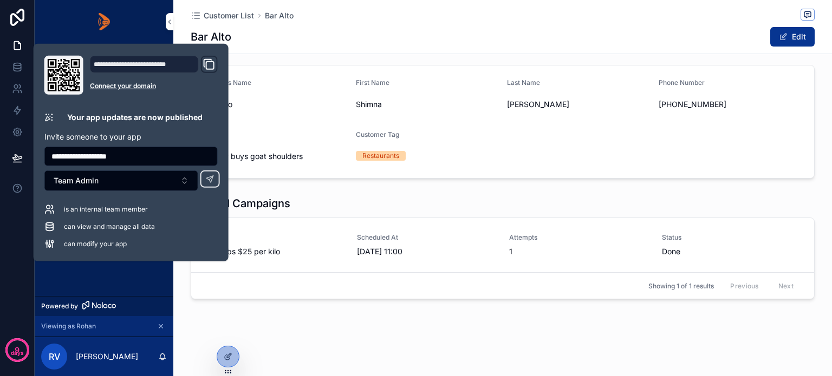
click at [106, 269] on div "Home Deals Campaigns Customer List" at bounding box center [104, 169] width 139 height 253
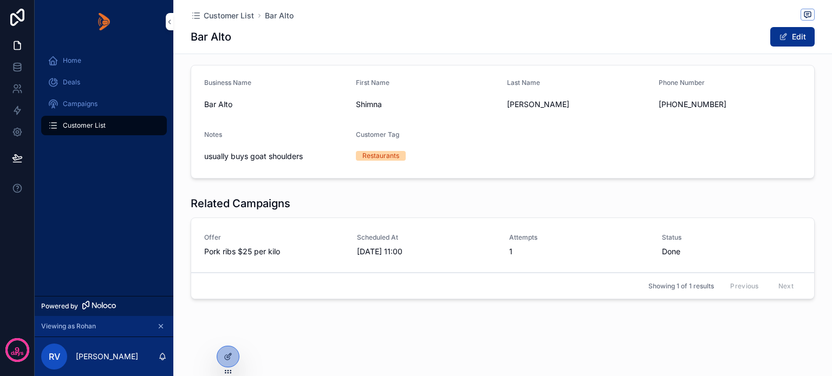
click at [89, 103] on span "Campaigns" at bounding box center [80, 104] width 35 height 9
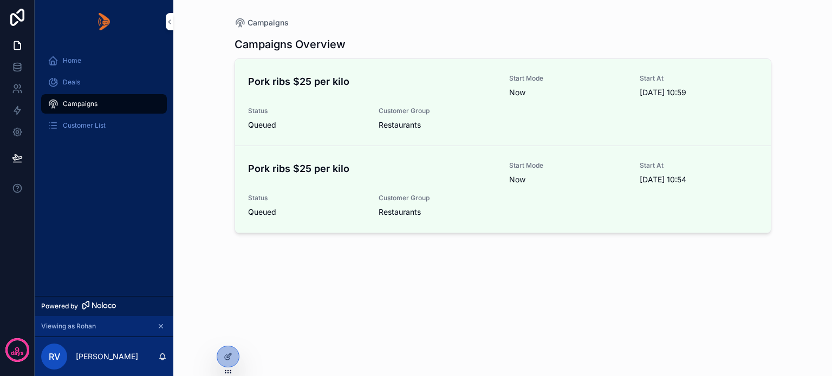
click at [318, 115] on span "Status" at bounding box center [307, 111] width 118 height 9
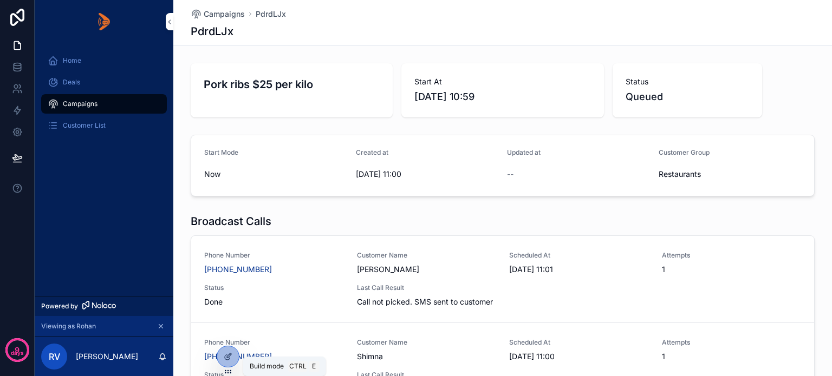
click at [227, 353] on icon at bounding box center [228, 357] width 9 height 9
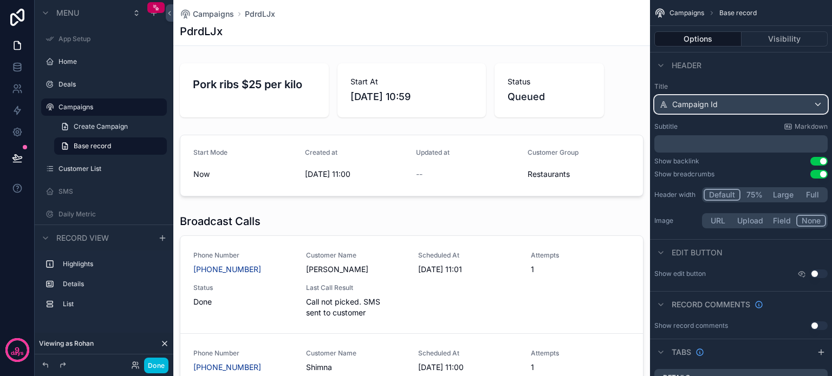
click at [808, 103] on div "Campaign Id" at bounding box center [741, 104] width 172 height 17
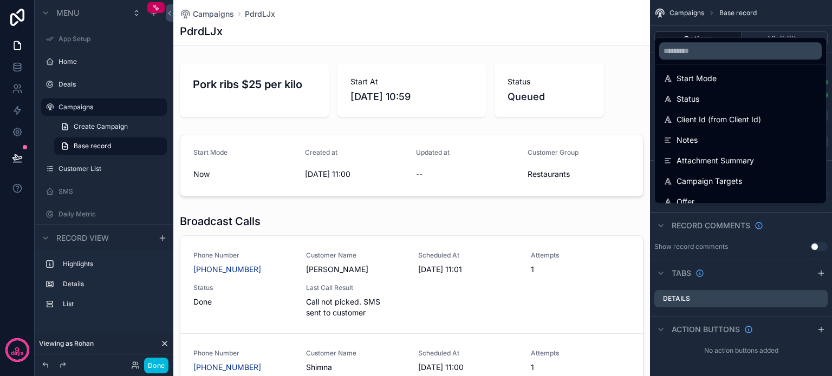
scroll to position [139, 0]
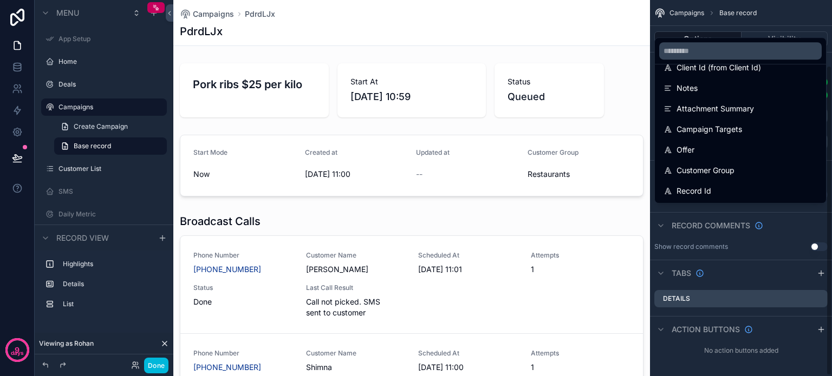
click at [736, 153] on div "Offer" at bounding box center [740, 149] width 154 height 13
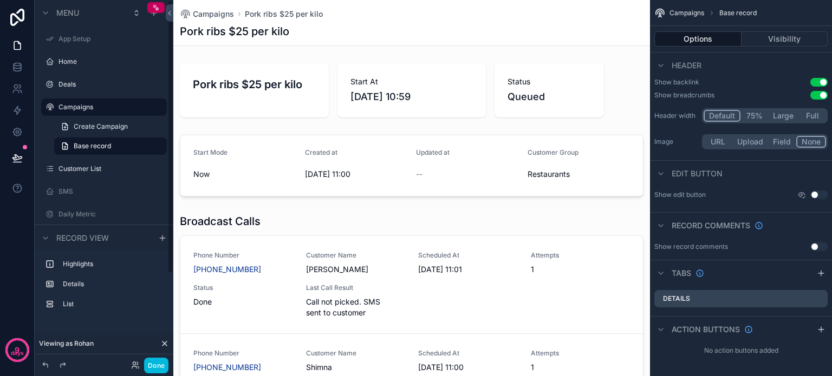
click at [155, 366] on button "Done" at bounding box center [156, 366] width 24 height 16
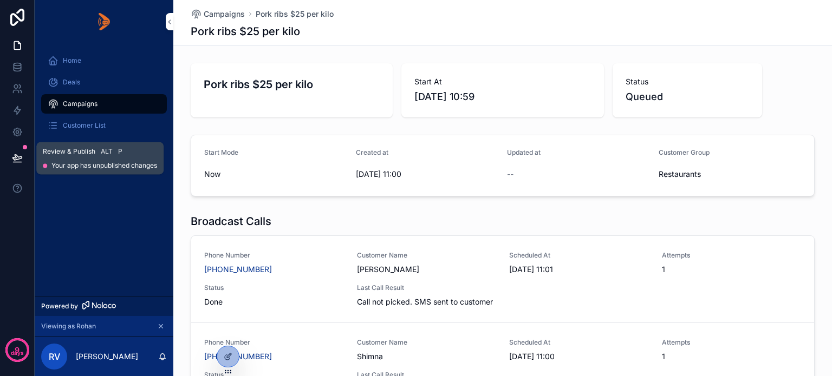
click at [16, 151] on button at bounding box center [17, 158] width 24 height 30
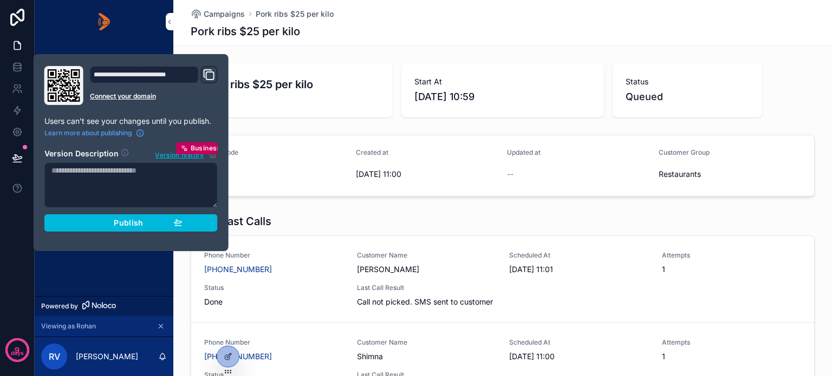
click at [92, 220] on div "Publish" at bounding box center [131, 223] width 103 height 10
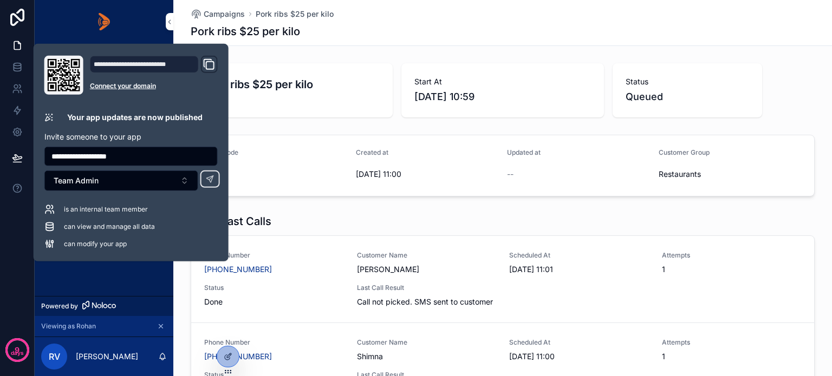
click at [102, 270] on div "Home Deals Campaigns Customer List" at bounding box center [104, 169] width 139 height 253
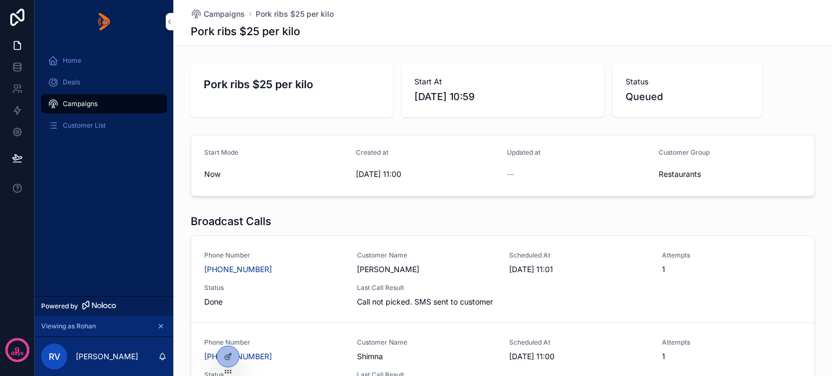
click at [260, 56] on div "Campaigns Pork ribs $25 per kilo Pork ribs $25 per kilo Pork ribs $25 per kilo …" at bounding box center [502, 257] width 658 height 515
click at [230, 355] on icon at bounding box center [230, 354] width 1 height 1
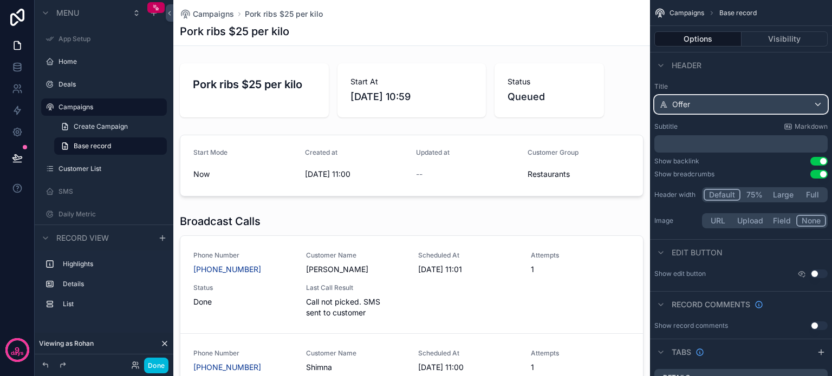
click at [769, 103] on div "Offer" at bounding box center [741, 104] width 172 height 17
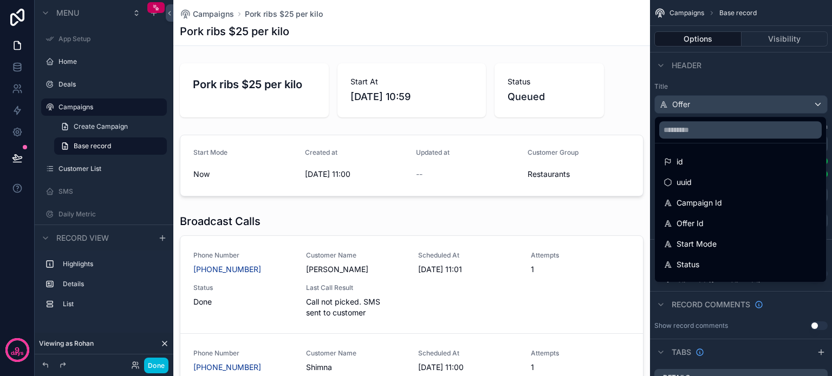
click at [703, 201] on span "Campaign Id" at bounding box center [698, 203] width 45 height 13
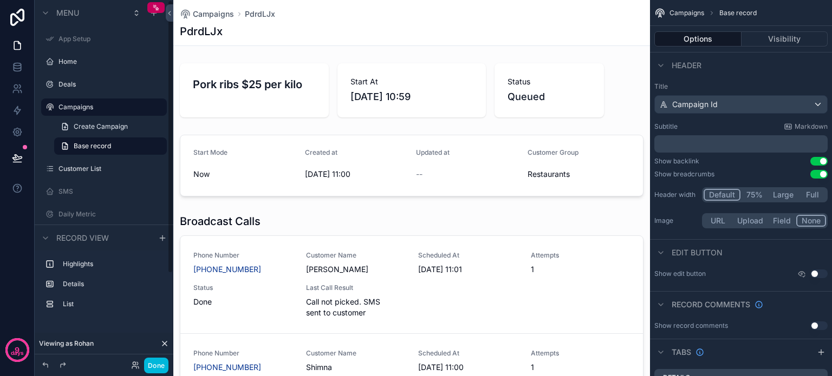
click at [156, 366] on button "Done" at bounding box center [156, 366] width 24 height 16
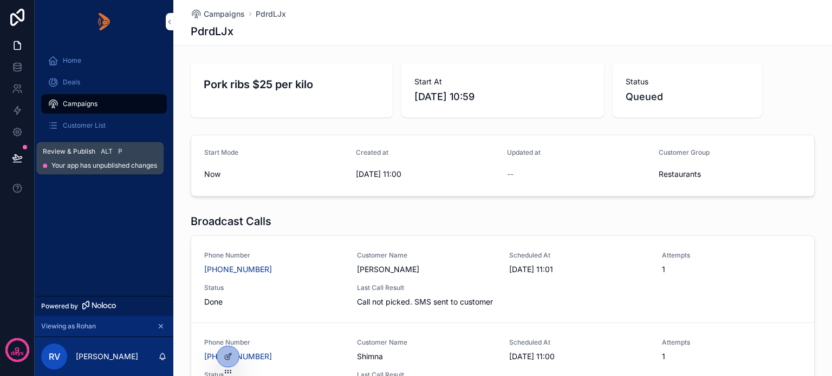
click at [16, 155] on icon at bounding box center [16, 157] width 9 height 5
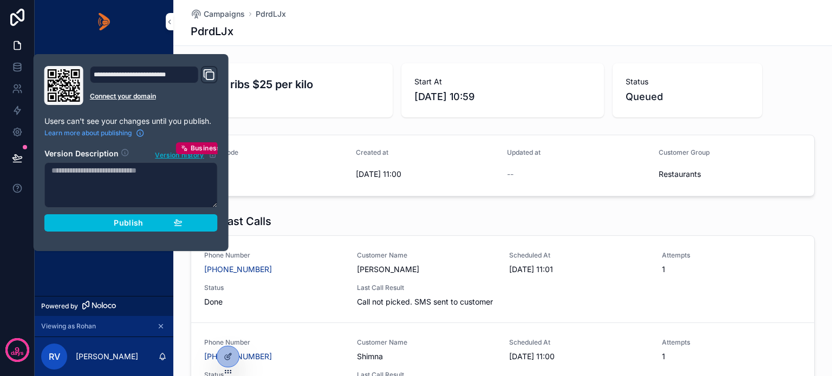
click at [80, 227] on div "Publish" at bounding box center [131, 223] width 103 height 10
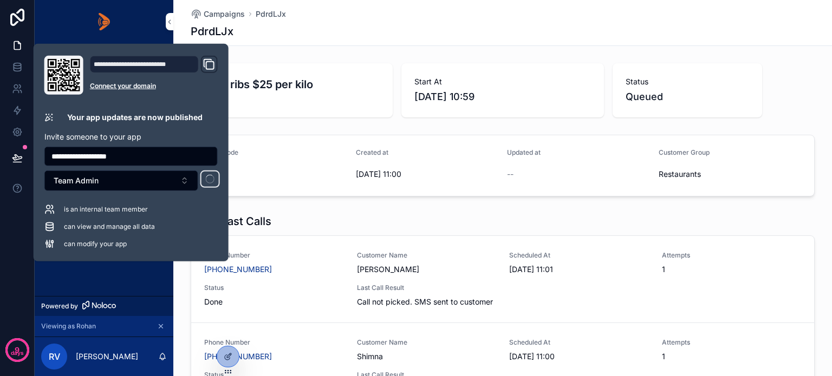
click at [87, 275] on div "Home Deals Campaigns Customer List" at bounding box center [104, 169] width 139 height 253
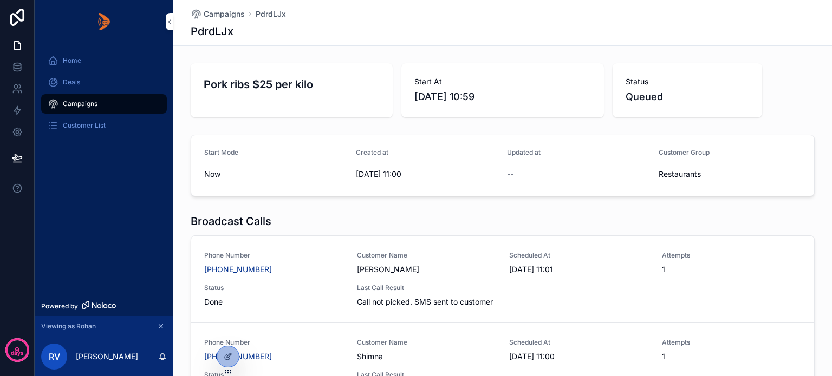
click at [71, 80] on span "Deals" at bounding box center [71, 82] width 17 height 9
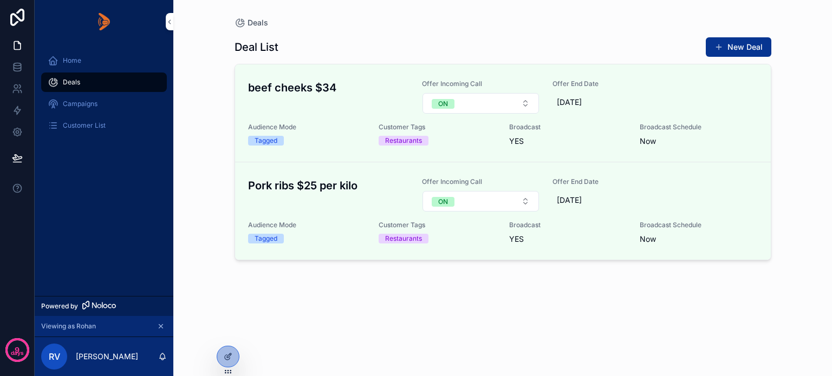
click at [409, 23] on div "Deals" at bounding box center [502, 22] width 537 height 11
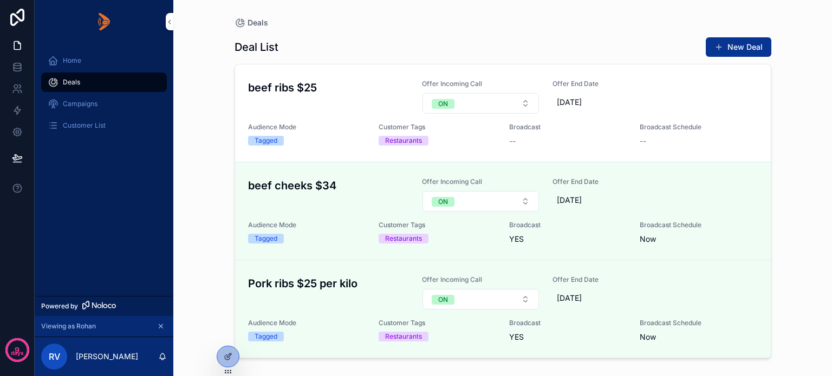
click at [687, 92] on div "beef ribs $25 Offer Incoming Call ON Offer End Date 10/10/2025 Audience Mode Ta…" at bounding box center [503, 113] width 510 height 67
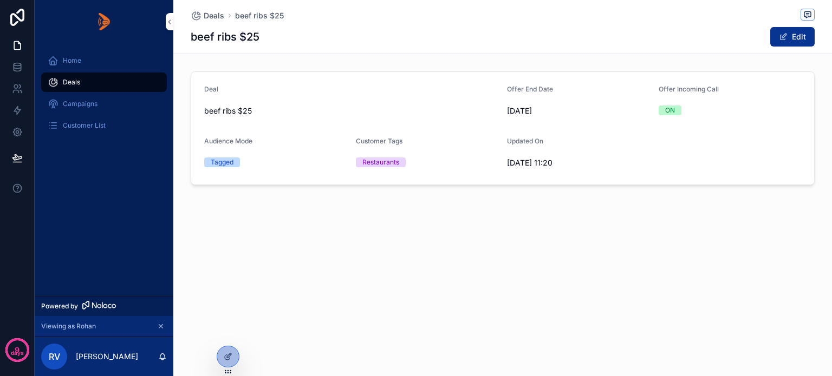
click at [677, 139] on form "Deal beef ribs $25 Offer End Date 10/10/2025 Offer Incoming Call ON Audience Mo…" at bounding box center [502, 128] width 623 height 113
click at [210, 17] on span "Deals" at bounding box center [214, 15] width 21 height 11
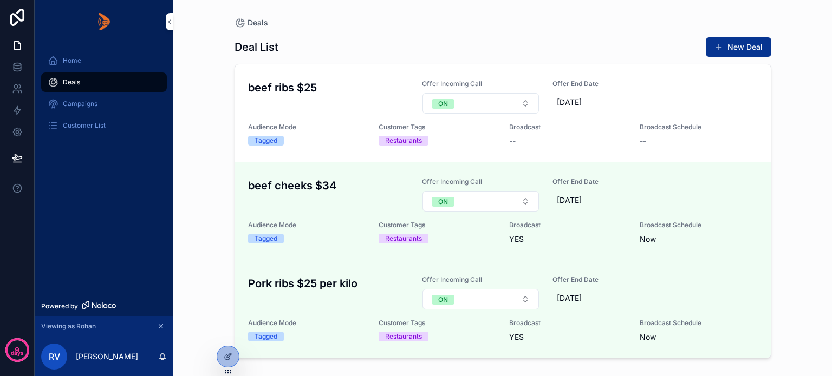
click at [349, 49] on div "Deal List New Deal" at bounding box center [502, 47] width 537 height 21
click at [224, 357] on icon at bounding box center [228, 357] width 9 height 9
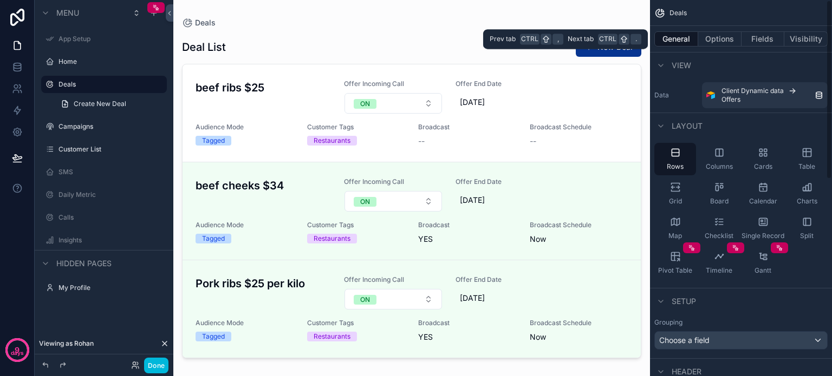
click at [718, 40] on button "Options" at bounding box center [719, 38] width 43 height 15
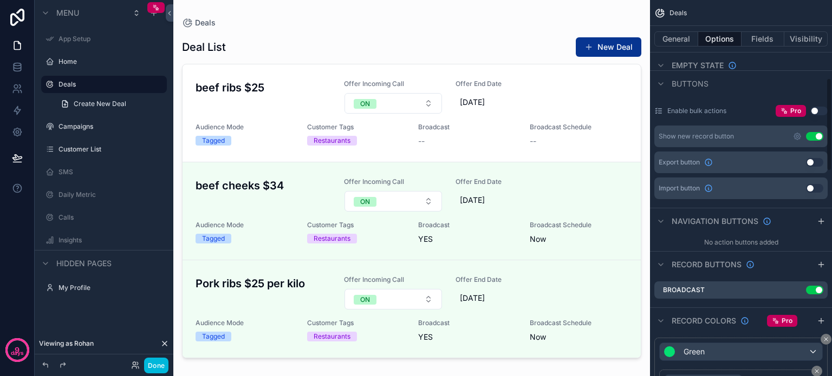
scroll to position [379, 0]
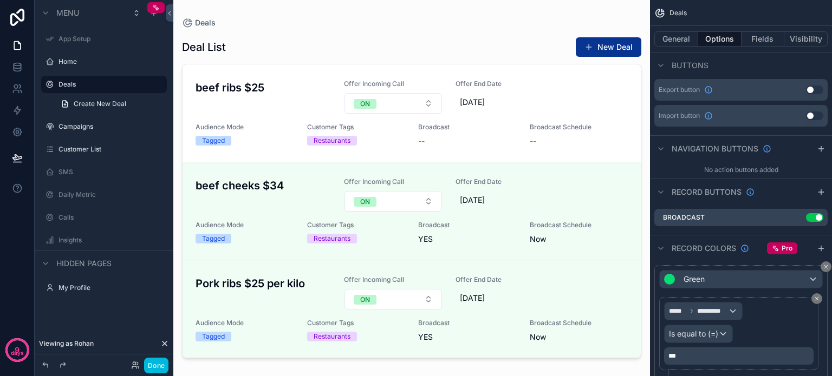
click at [0, 0] on icon "scrollable content" at bounding box center [0, 0] width 0 height 0
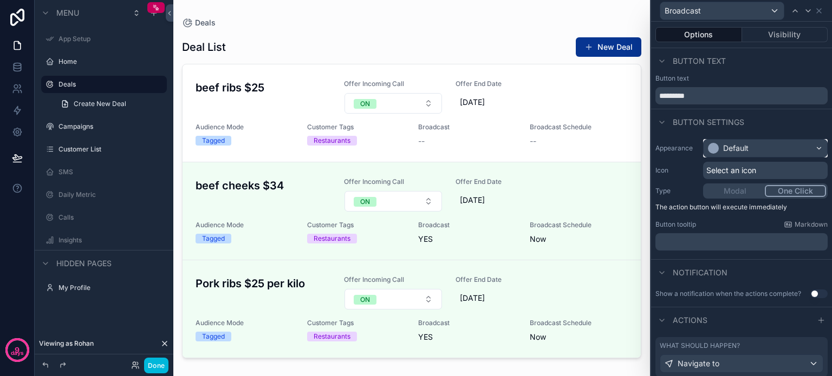
click at [806, 145] on div "Default" at bounding box center [764, 148] width 123 height 17
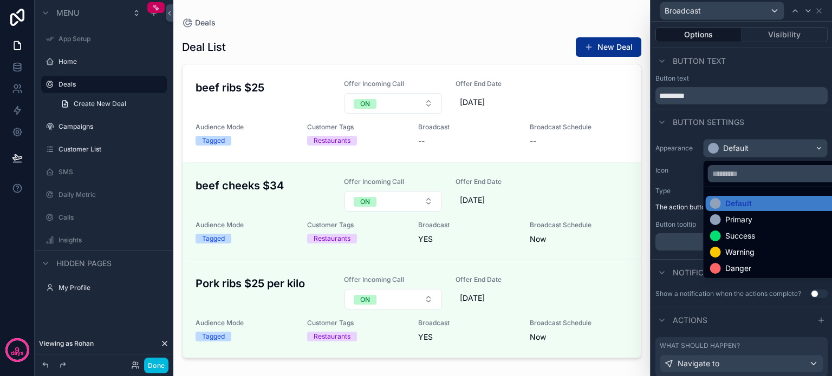
click at [724, 247] on div "Warning" at bounding box center [732, 252] width 44 height 11
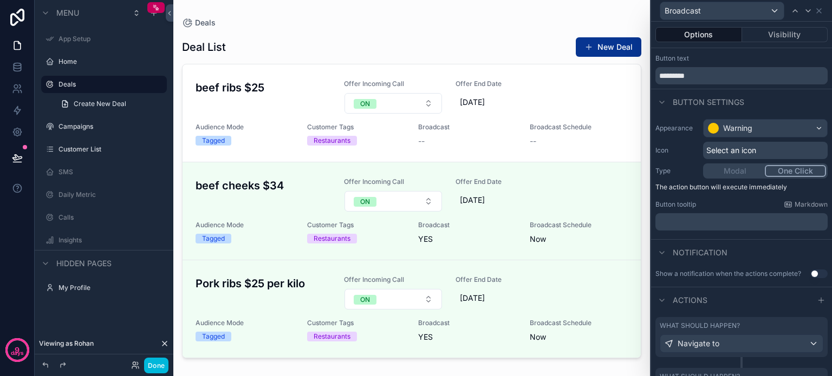
scroll to position [0, 0]
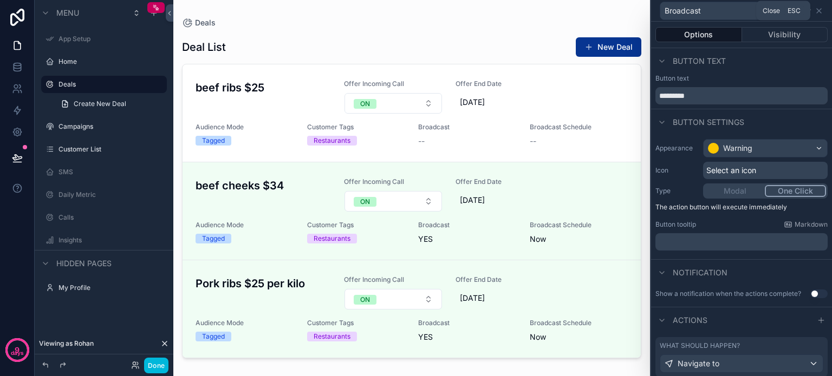
click at [817, 10] on icon at bounding box center [818, 10] width 9 height 9
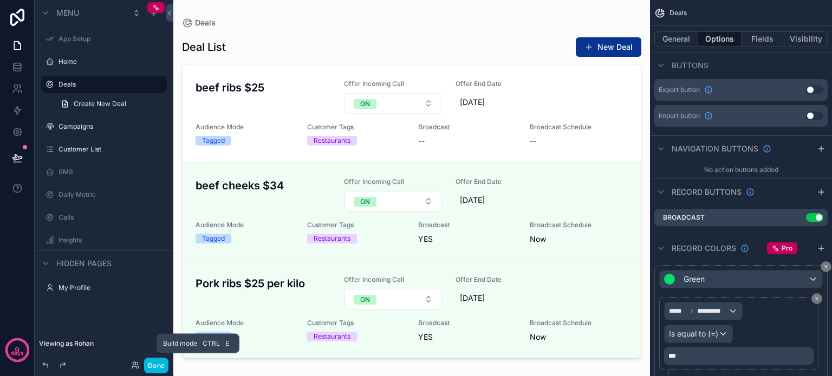
click at [155, 367] on button "Done" at bounding box center [156, 366] width 24 height 16
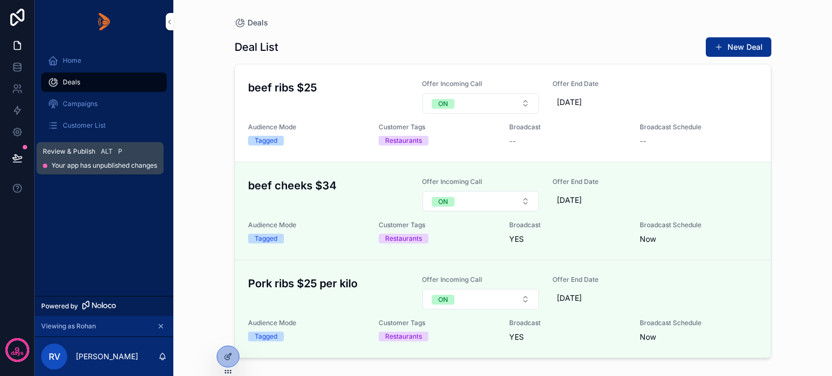
click at [11, 158] on button at bounding box center [17, 158] width 24 height 30
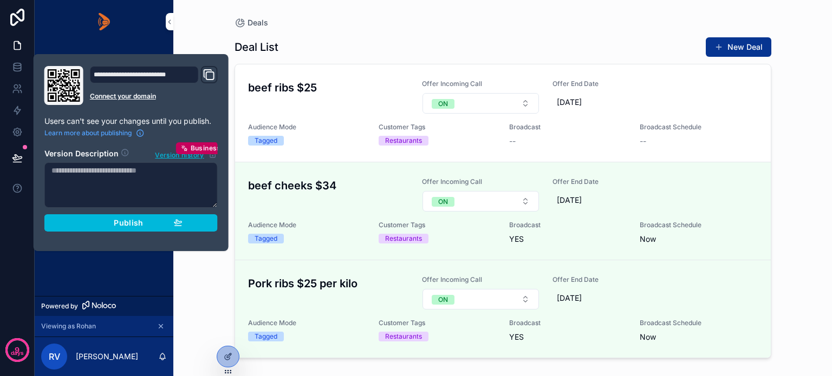
click at [86, 223] on div "Publish" at bounding box center [131, 223] width 103 height 10
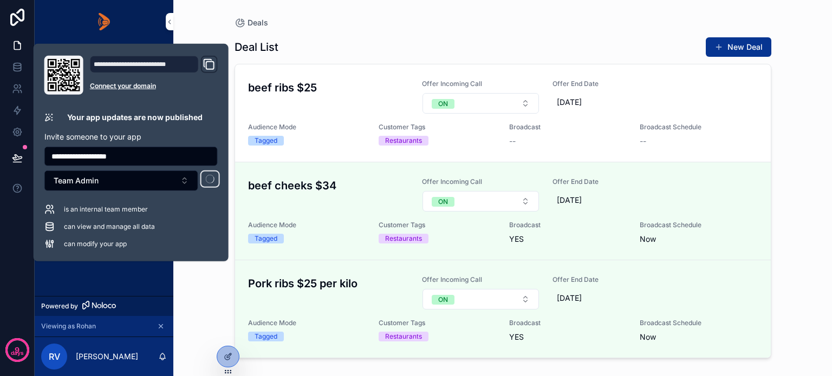
click at [91, 270] on div "Home Deals Campaigns Customer List" at bounding box center [104, 169] width 139 height 253
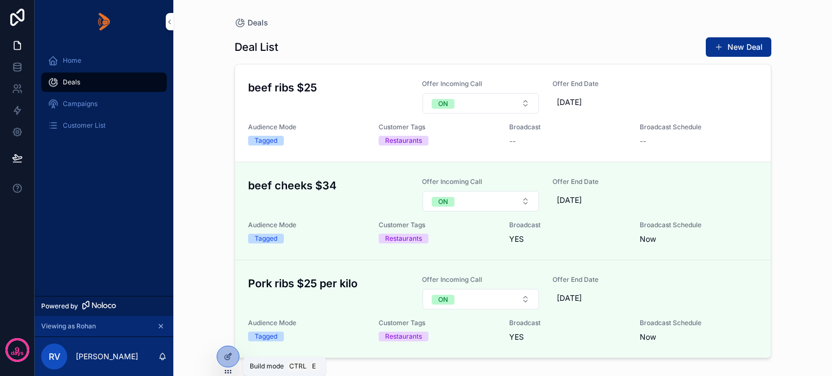
click at [228, 357] on icon at bounding box center [228, 357] width 9 height 9
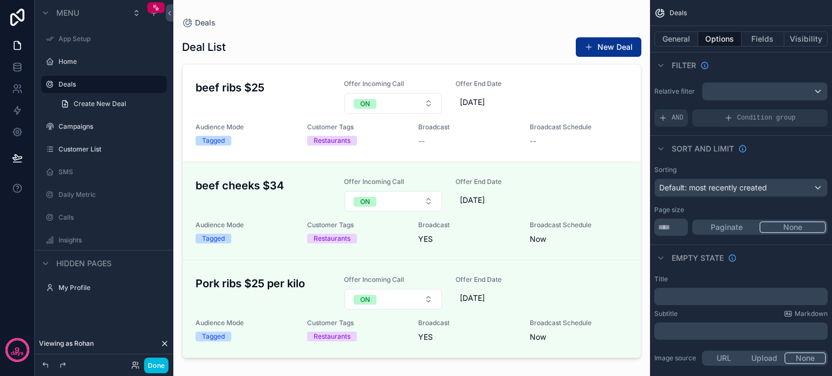
click at [550, 38] on div "scrollable content" at bounding box center [411, 181] width 477 height 363
click at [611, 45] on button "New Deal" at bounding box center [609, 46] width 66 height 19
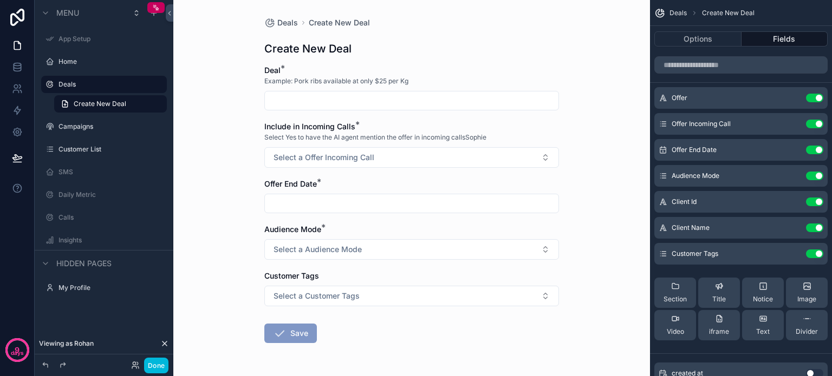
click at [696, 40] on button "Options" at bounding box center [697, 38] width 87 height 15
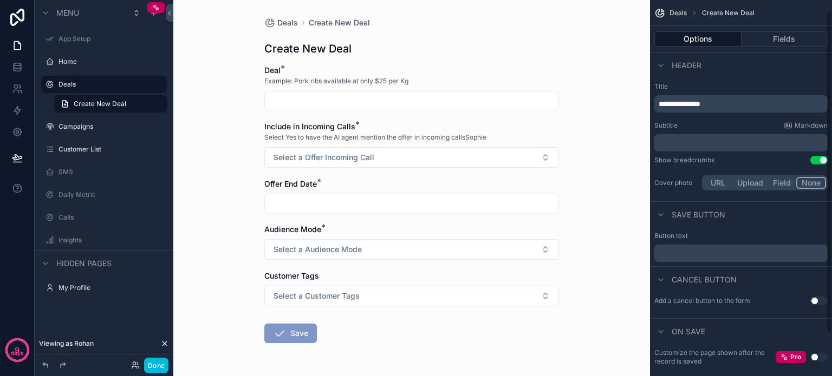
scroll to position [63, 0]
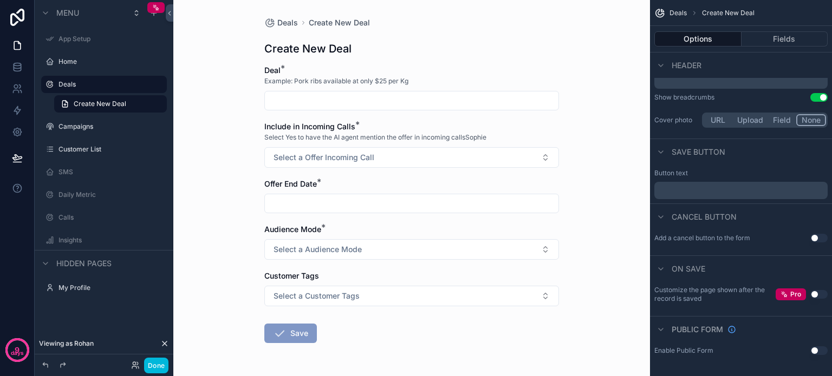
click at [819, 293] on button "Use setting" at bounding box center [818, 294] width 17 height 9
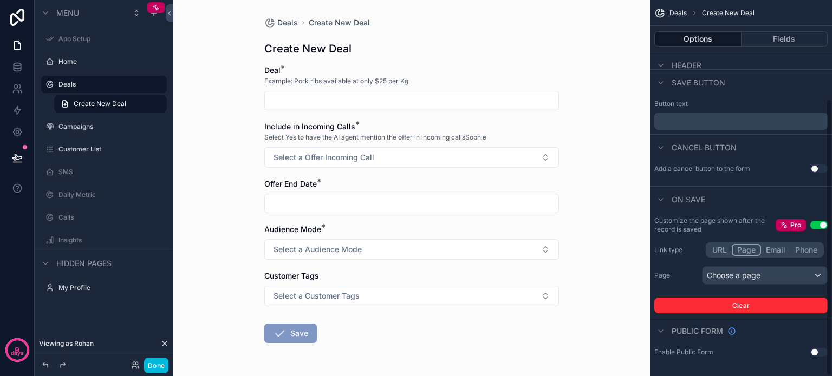
scroll to position [134, 0]
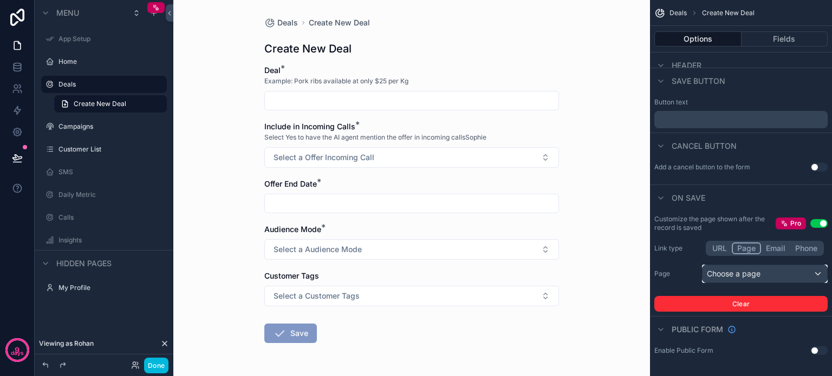
click at [806, 272] on div "Choose a page" at bounding box center [764, 273] width 125 height 17
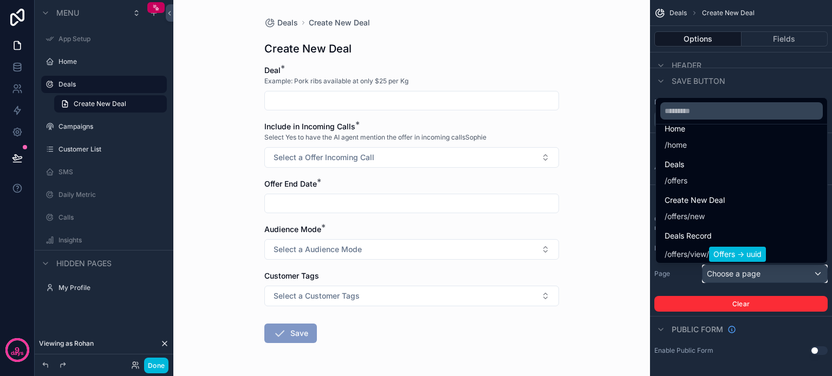
scroll to position [108, 0]
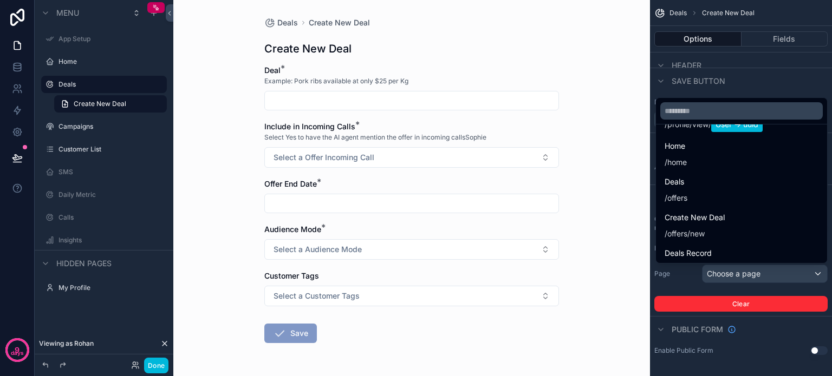
click at [693, 186] on div "Deals / offers" at bounding box center [741, 189] width 154 height 28
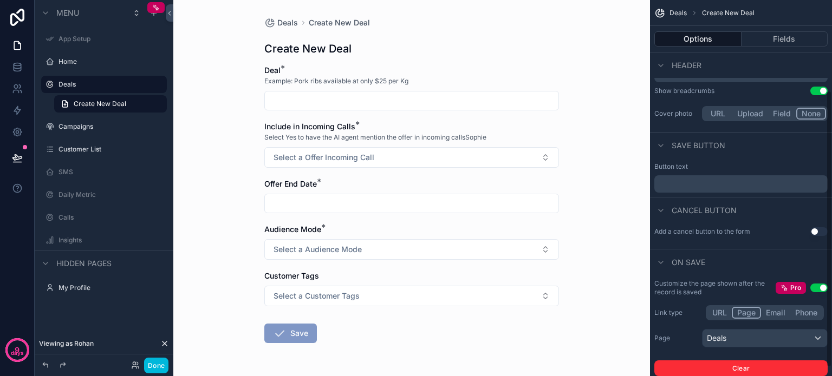
scroll to position [134, 0]
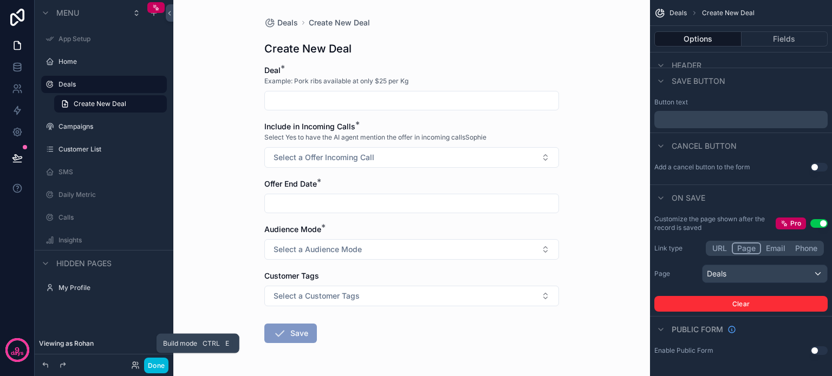
click at [158, 365] on button "Done" at bounding box center [156, 366] width 24 height 16
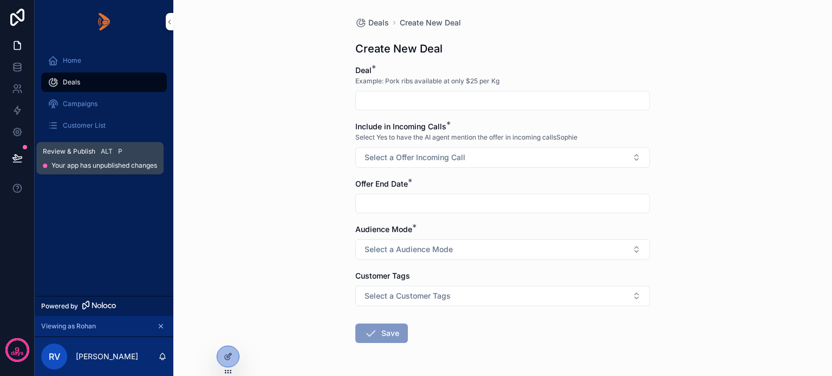
click at [16, 156] on icon at bounding box center [17, 158] width 11 height 11
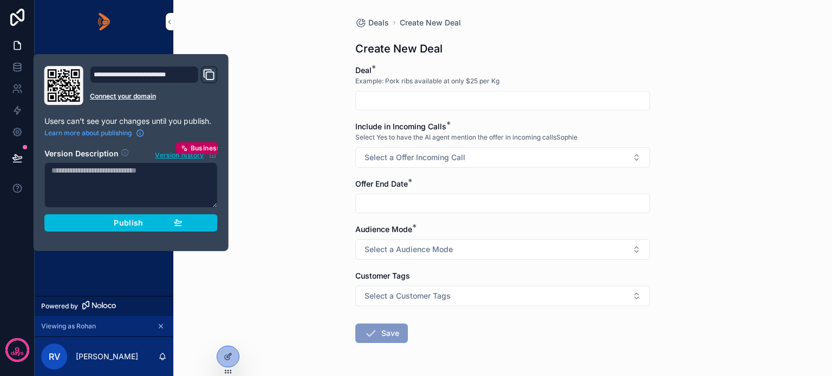
click at [106, 223] on div "Publish" at bounding box center [131, 223] width 103 height 10
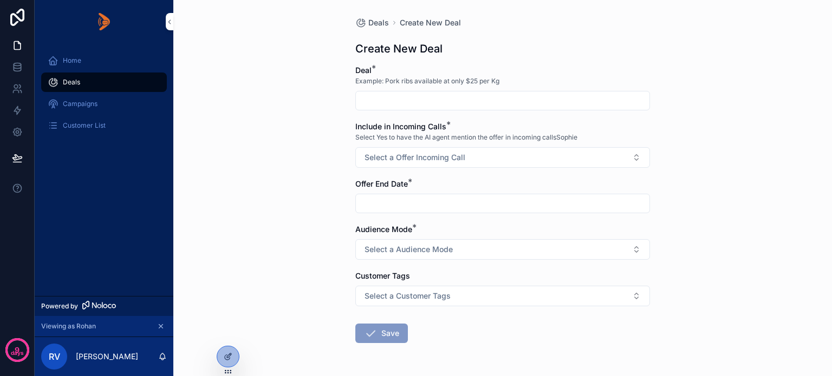
click at [97, 273] on div "Home Deals Campaigns Customer List" at bounding box center [104, 169] width 139 height 253
click at [112, 223] on div "Home Deals Campaigns Customer List" at bounding box center [104, 169] width 139 height 253
click at [132, 193] on div "Home Deals Campaigns Customer List" at bounding box center [104, 169] width 139 height 253
click at [83, 223] on div "Home Deals Campaigns Customer List" at bounding box center [104, 169] width 139 height 253
click at [225, 361] on div at bounding box center [228, 357] width 22 height 21
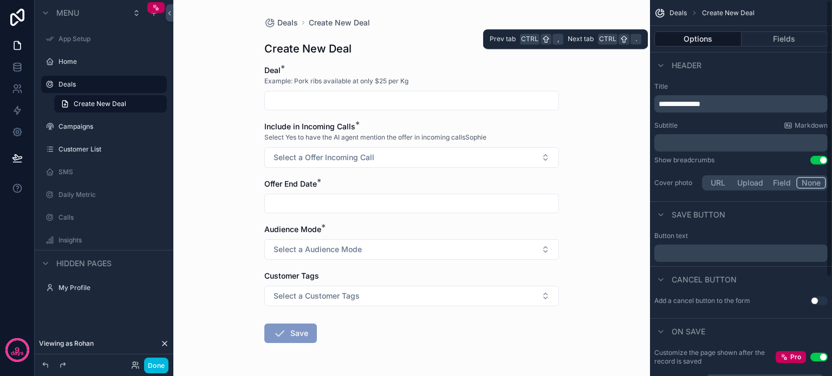
click at [779, 35] on button "Fields" at bounding box center [784, 38] width 87 height 15
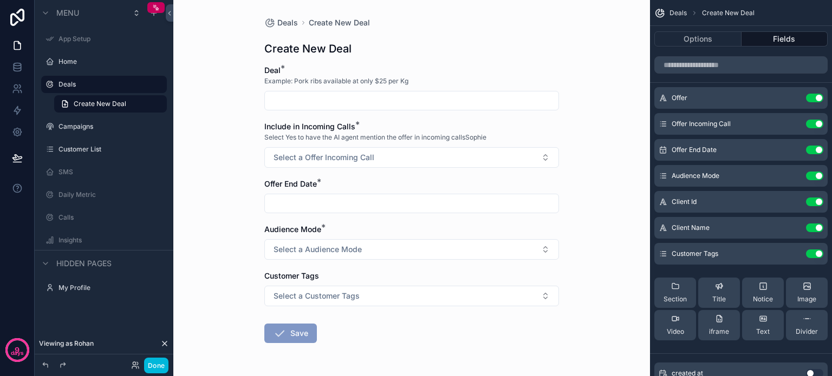
click at [0, 0] on button "scrollable content" at bounding box center [0, 0] width 0 height 0
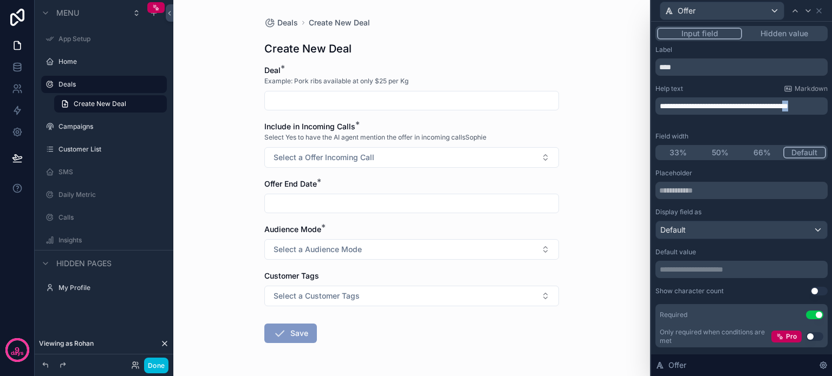
drag, startPoint x: 674, startPoint y: 116, endPoint x: 661, endPoint y: 119, distance: 13.7
click at [661, 112] on p "**********" at bounding box center [743, 106] width 166 height 11
click at [779, 47] on div "Label" at bounding box center [741, 49] width 172 height 9
click at [156, 367] on button "Done" at bounding box center [156, 366] width 24 height 16
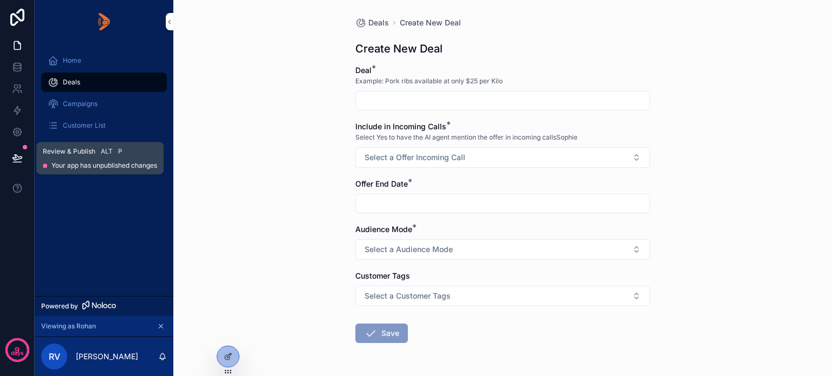
click at [12, 156] on icon at bounding box center [17, 158] width 11 height 11
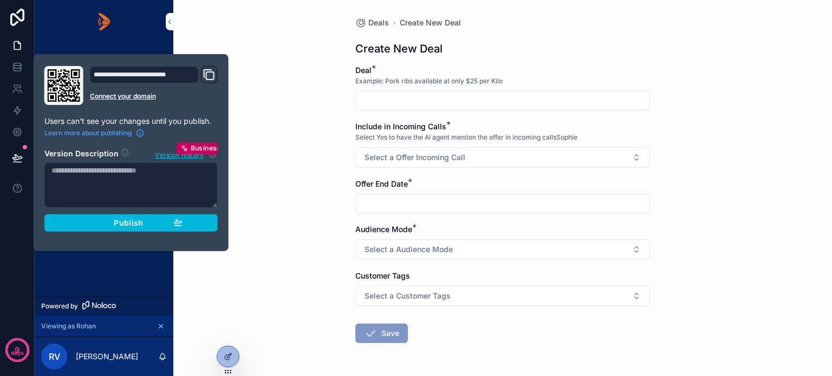
click at [87, 220] on div "Publish" at bounding box center [131, 223] width 103 height 10
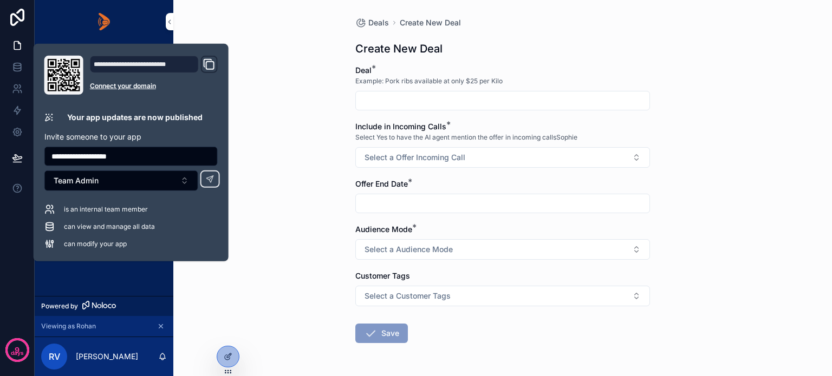
click at [82, 277] on div "Home Deals Campaigns Customer List" at bounding box center [104, 169] width 139 height 253
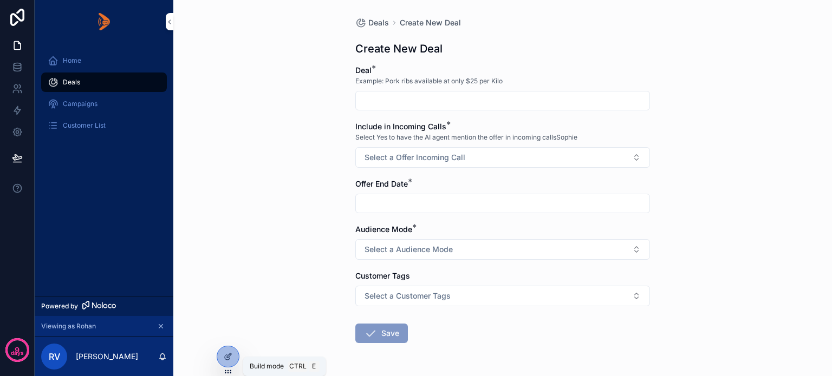
click at [229, 357] on icon at bounding box center [229, 356] width 4 height 4
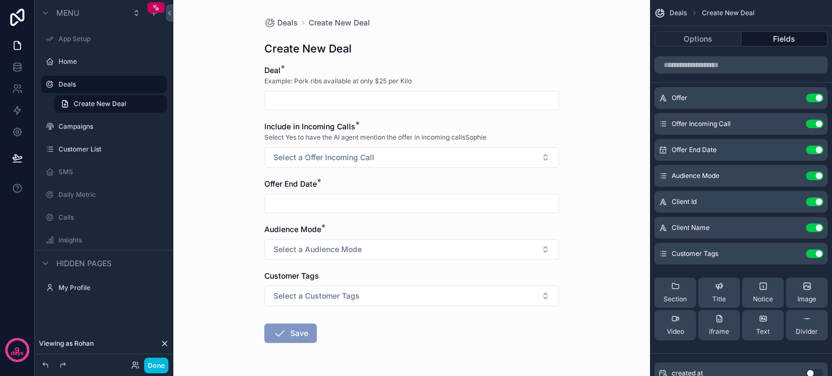
click at [84, 84] on label "Deals" at bounding box center [109, 84] width 102 height 9
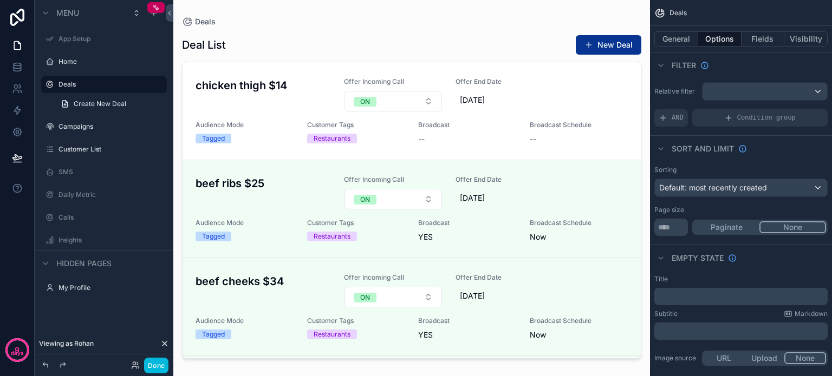
click at [682, 42] on button "General" at bounding box center [676, 38] width 44 height 15
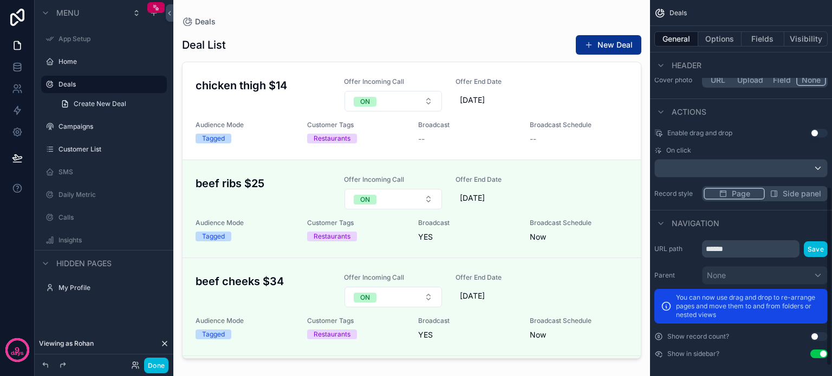
scroll to position [412, 0]
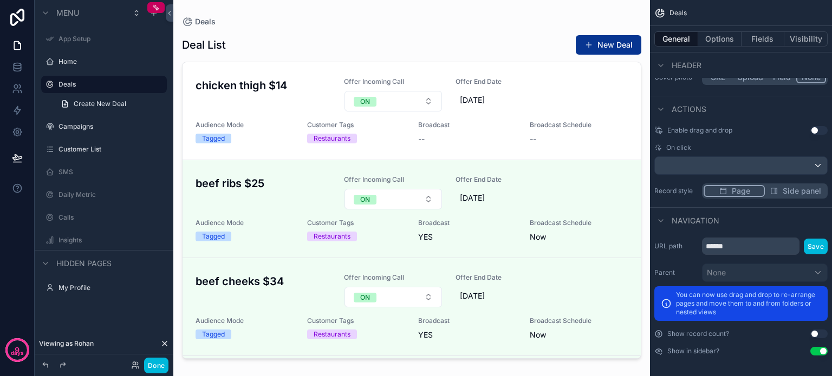
click at [715, 36] on button "Options" at bounding box center [719, 38] width 43 height 15
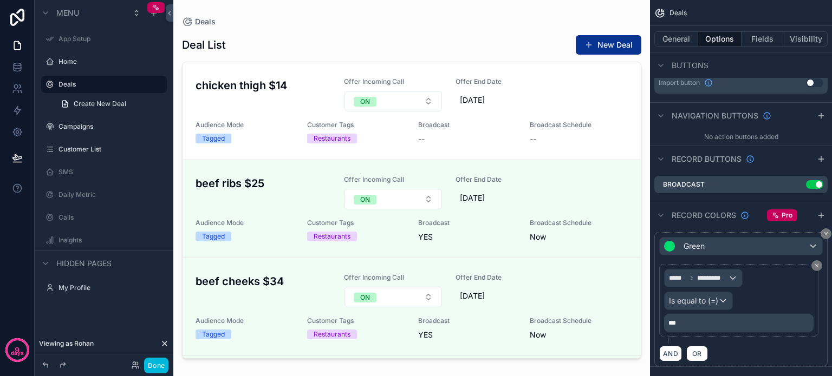
click at [0, 0] on icon "scrollable content" at bounding box center [0, 0] width 0 height 0
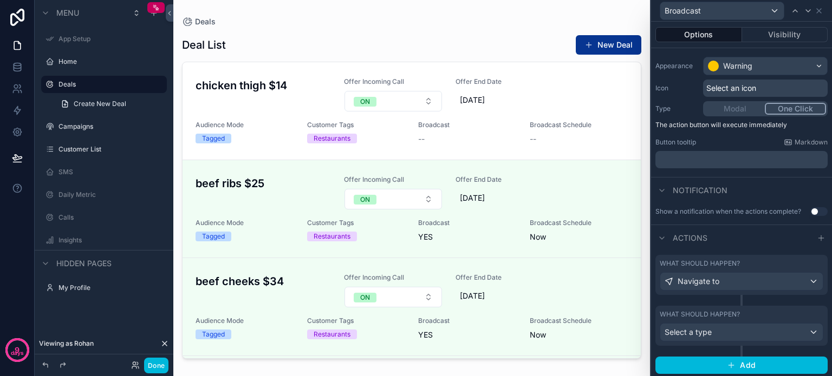
scroll to position [83, 0]
click at [108, 310] on div "Menu App Setup Home Deals Create New Deal Campaigns Customer List SMS Daily Met…" at bounding box center [104, 166] width 139 height 332
click at [817, 10] on icon at bounding box center [818, 10] width 9 height 9
